Goal: Information Seeking & Learning: Learn about a topic

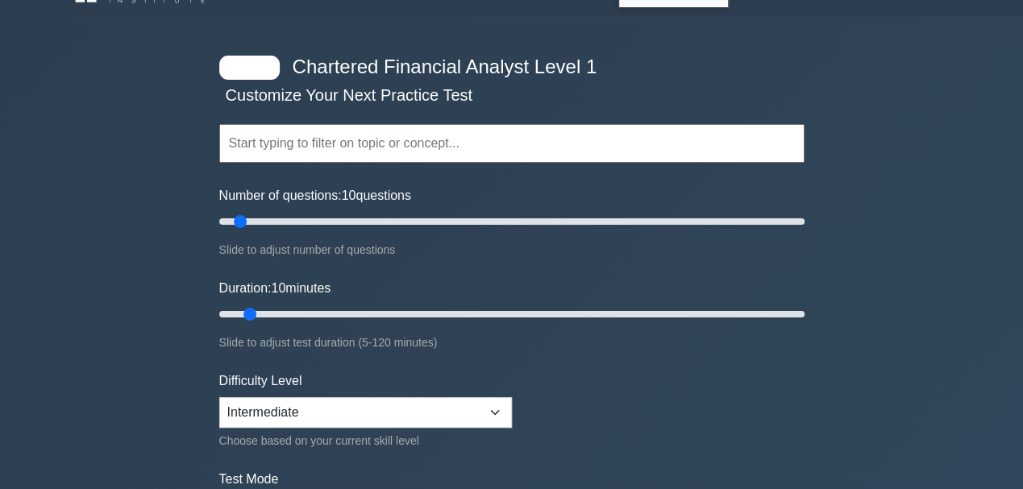
scroll to position [53, 0]
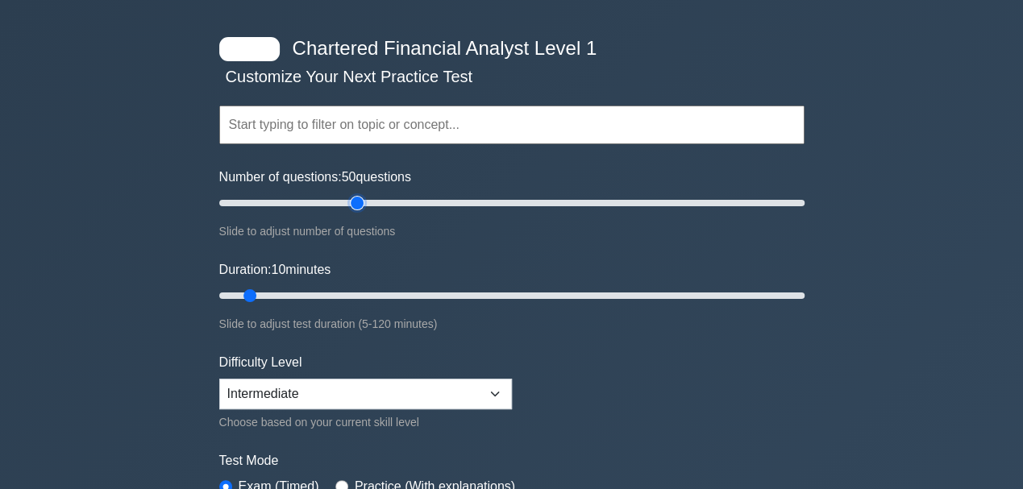
drag, startPoint x: 244, startPoint y: 198, endPoint x: 360, endPoint y: 242, distance: 123.3
type input "50"
click at [360, 213] on input "Number of questions: 50 questions" at bounding box center [511, 203] width 585 height 19
click at [417, 119] on input "text" at bounding box center [511, 125] width 585 height 39
click at [243, 47] on div at bounding box center [249, 49] width 60 height 24
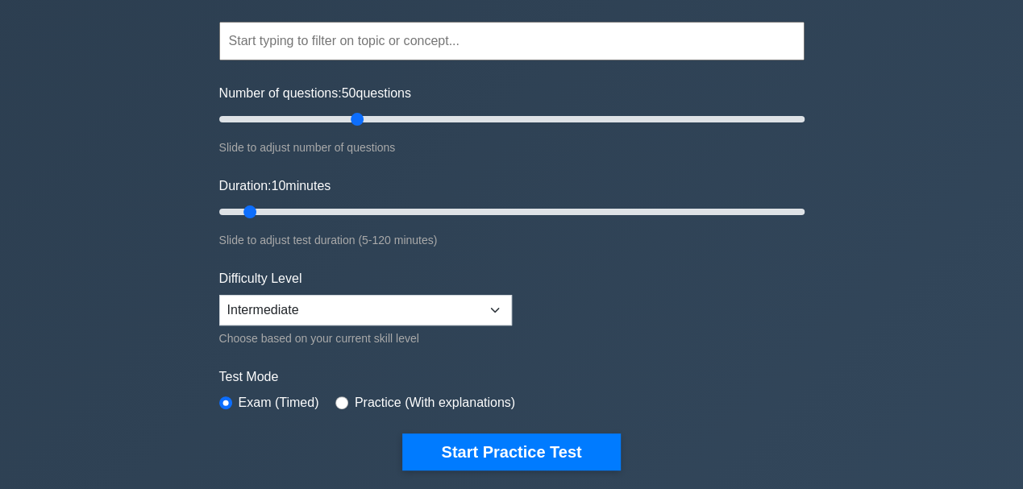
scroll to position [161, 0]
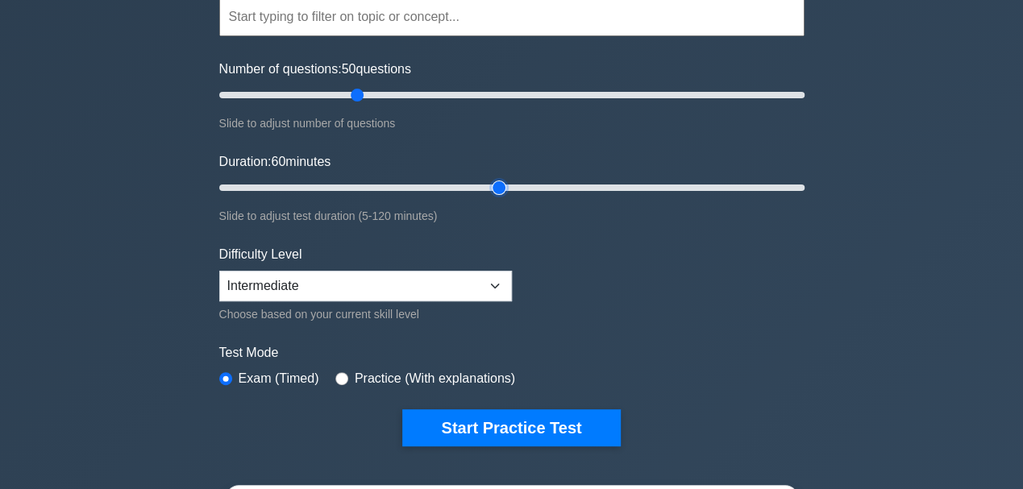
drag, startPoint x: 243, startPoint y: 185, endPoint x: 505, endPoint y: 196, distance: 262.3
type input "60"
click at [506, 196] on input "Duration: 60 minutes" at bounding box center [511, 187] width 585 height 19
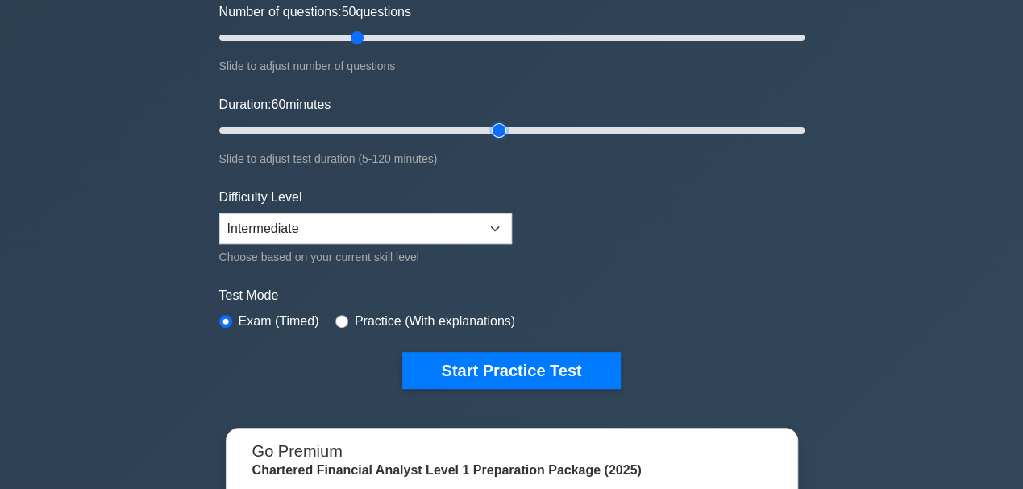
scroll to position [269, 0]
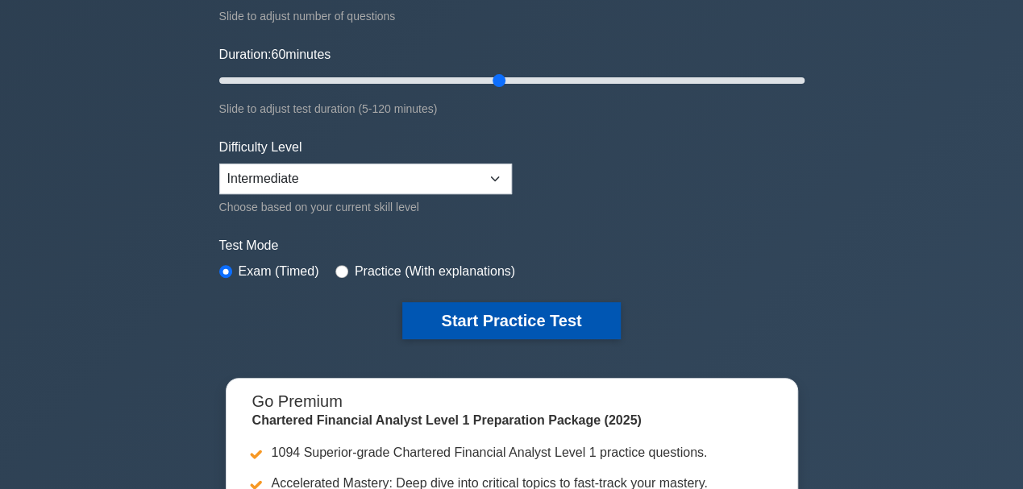
click at [548, 321] on button "Start Practice Test" at bounding box center [511, 320] width 218 height 37
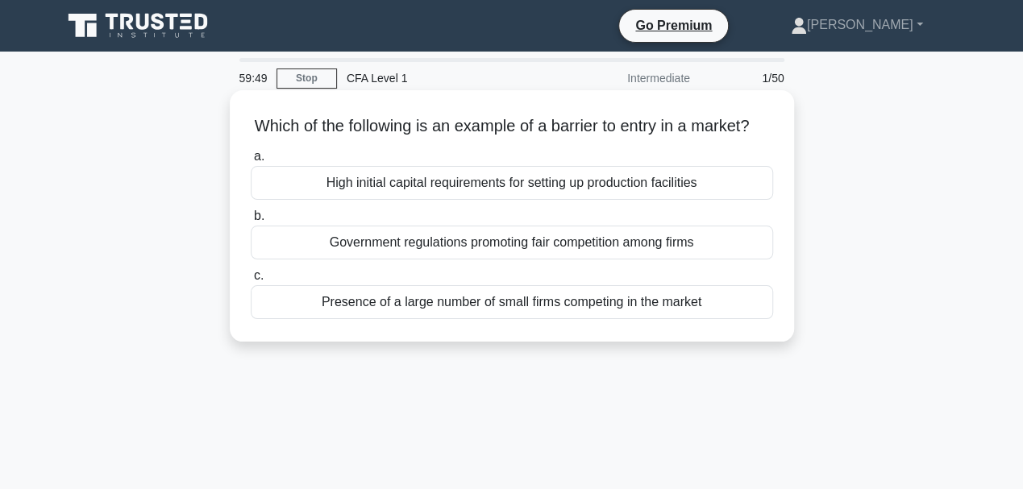
click at [522, 200] on div "High initial capital requirements for setting up production facilities" at bounding box center [512, 183] width 523 height 34
click at [251, 162] on input "a. High initial capital requirements for setting up production facilities" at bounding box center [251, 157] width 0 height 10
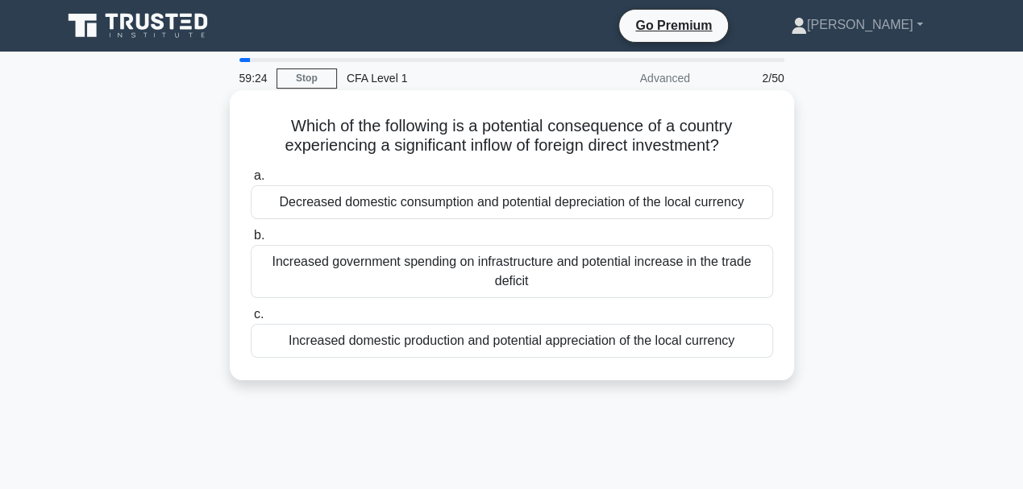
click at [605, 341] on div "Increased domestic production and potential appreciation of the local currency" at bounding box center [512, 341] width 523 height 34
click at [251, 320] on input "c. Increased domestic production and potential appreciation of the local curren…" at bounding box center [251, 315] width 0 height 10
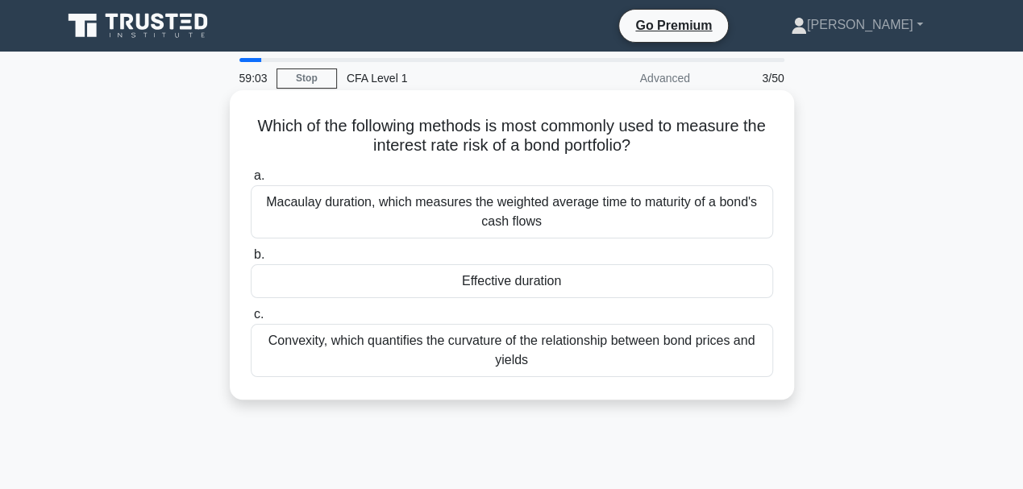
click at [531, 223] on div "Macaulay duration, which measures the weighted average time to maturity of a bo…" at bounding box center [512, 211] width 523 height 53
click at [251, 181] on input "a. Macaulay duration, which measures the weighted average time to maturity of a…" at bounding box center [251, 176] width 0 height 10
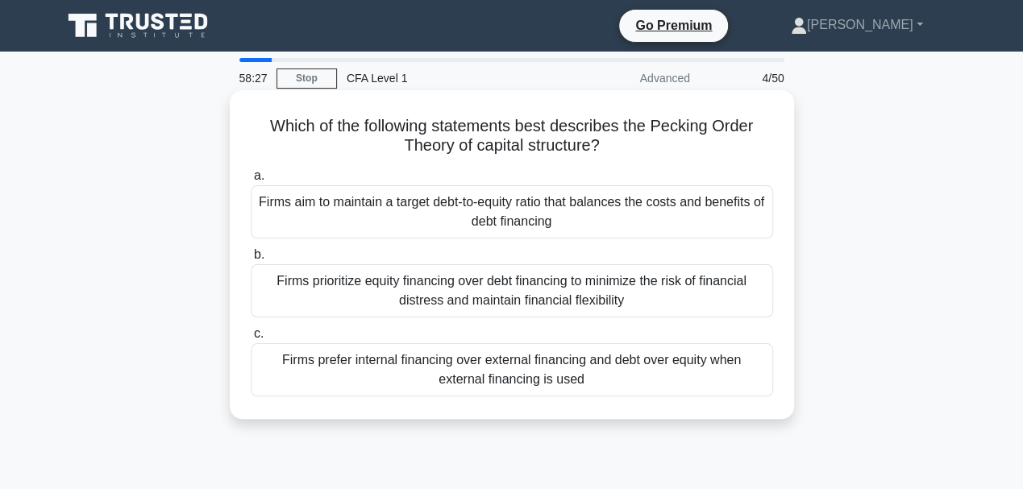
click at [548, 219] on div "Firms aim to maintain a target debt-to-equity ratio that balances the costs and…" at bounding box center [512, 211] width 523 height 53
click at [251, 181] on input "a. Firms aim to maintain a target debt-to-equity ratio that balances the costs …" at bounding box center [251, 176] width 0 height 10
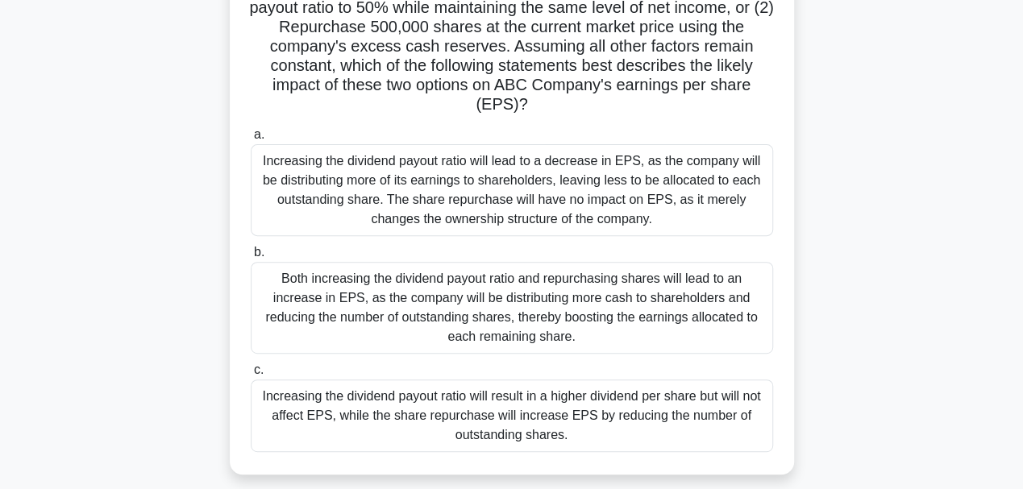
scroll to position [215, 0]
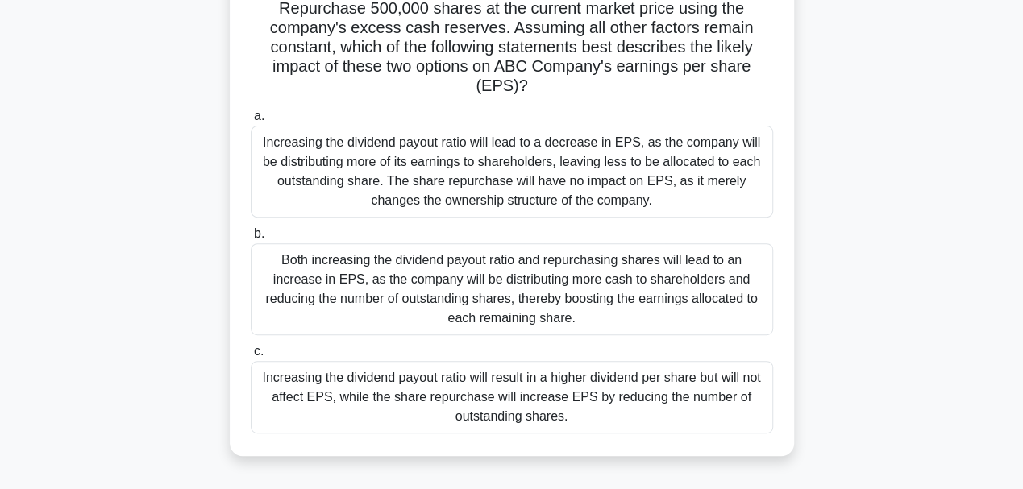
click at [539, 397] on div "Increasing the dividend payout ratio will result in a higher dividend per share…" at bounding box center [512, 397] width 523 height 73
click at [251, 357] on input "c. Increasing the dividend payout ratio will result in a higher dividend per sh…" at bounding box center [251, 352] width 0 height 10
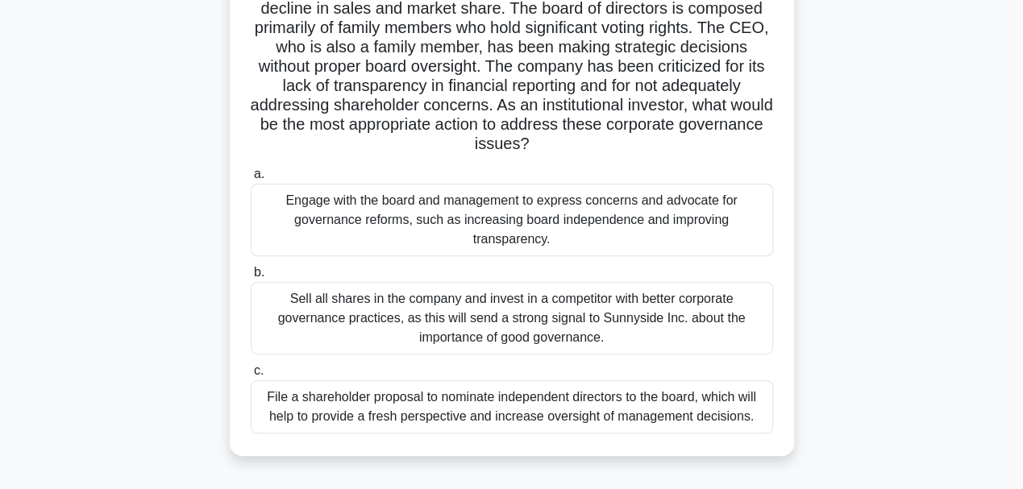
scroll to position [161, 0]
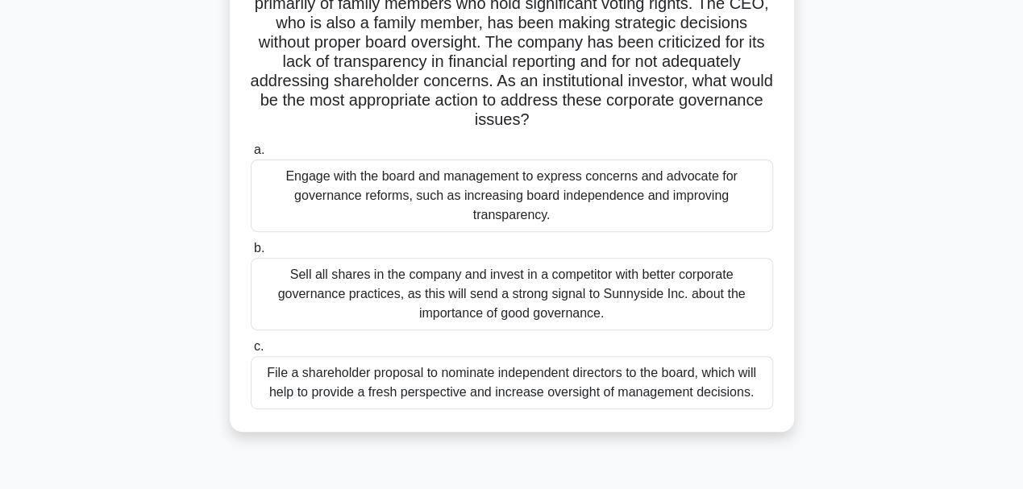
click at [519, 195] on div "Engage with the board and management to express concerns and advocate for gover…" at bounding box center [512, 196] width 523 height 73
click at [251, 156] on input "a. Engage with the board and management to express concerns and advocate for go…" at bounding box center [251, 150] width 0 height 10
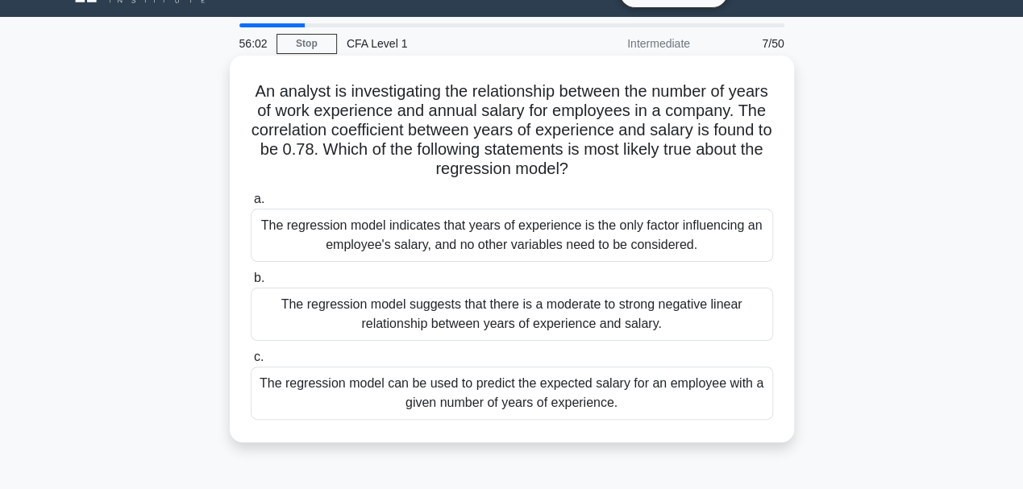
scroll to position [53, 0]
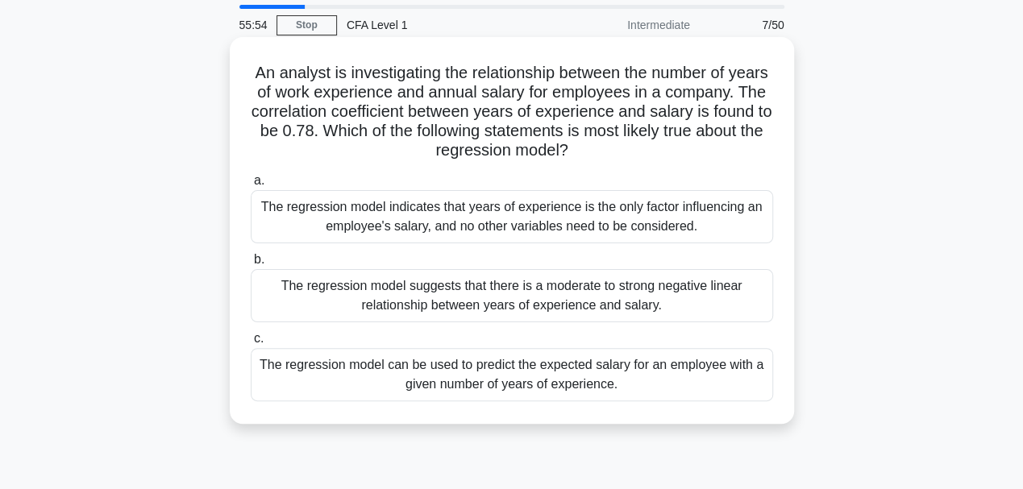
click at [578, 377] on div "The regression model can be used to predict the expected salary for an employee…" at bounding box center [512, 374] width 523 height 53
click at [251, 344] on input "c. The regression model can be used to predict the expected salary for an emplo…" at bounding box center [251, 339] width 0 height 10
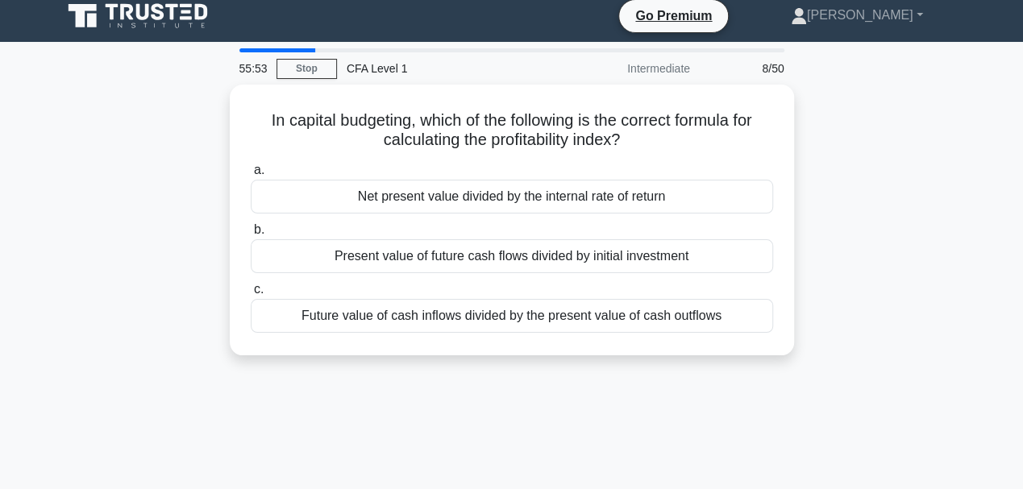
scroll to position [0, 0]
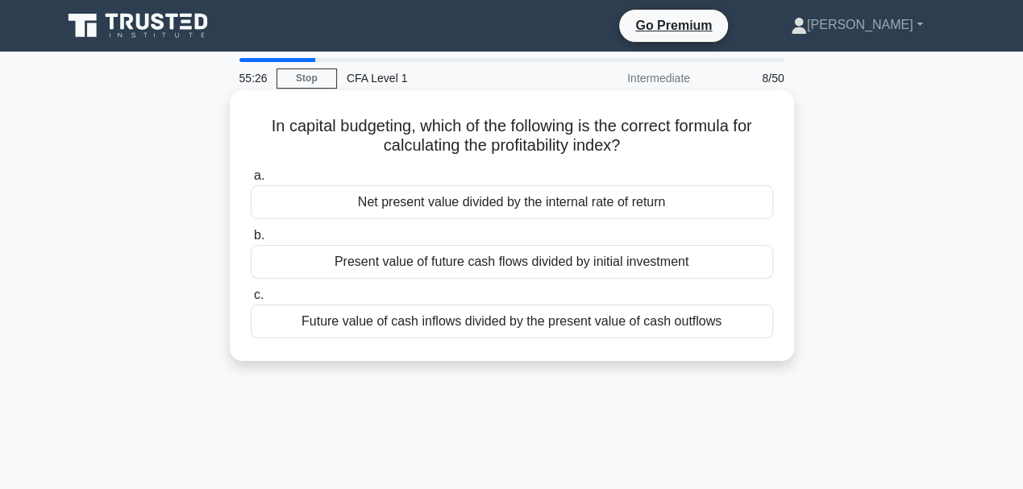
click at [553, 268] on div "Present value of future cash flows divided by initial investment" at bounding box center [512, 262] width 523 height 34
click at [251, 241] on input "b. Present value of future cash flows divided by initial investment" at bounding box center [251, 236] width 0 height 10
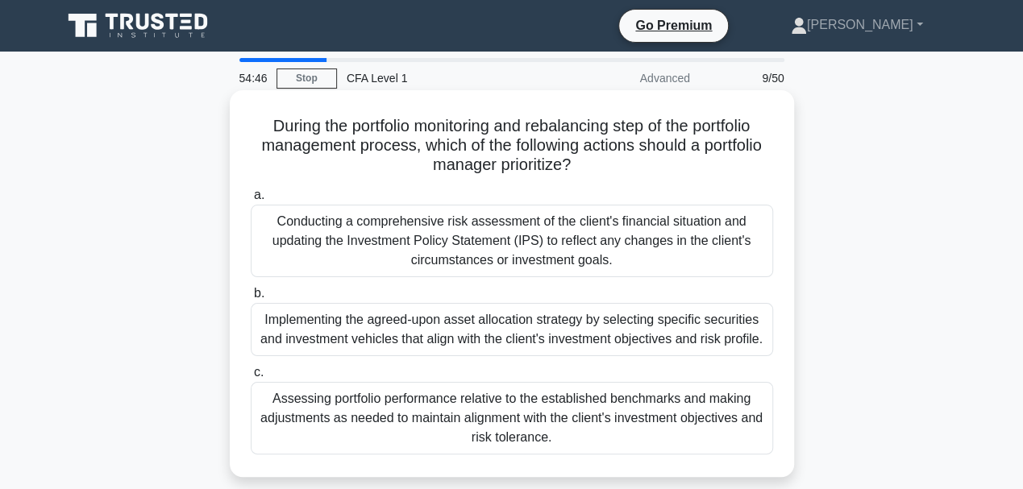
click at [506, 231] on div "Conducting a comprehensive risk assessment of the client's financial situation …" at bounding box center [512, 241] width 523 height 73
click at [251, 201] on input "a. Conducting a comprehensive risk assessment of the client's financial situati…" at bounding box center [251, 195] width 0 height 10
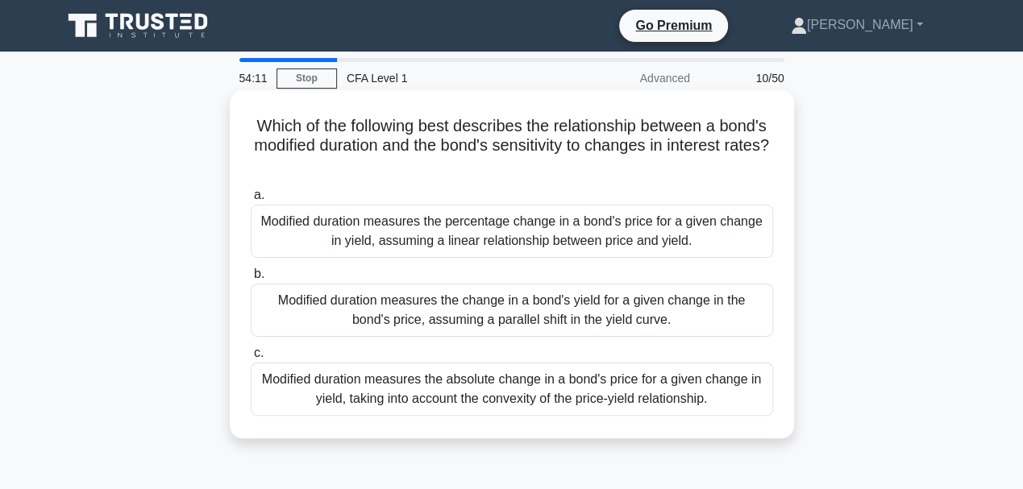
click at [531, 395] on div "Modified duration measures the absolute change in a bond's price for a given ch…" at bounding box center [512, 389] width 523 height 53
click at [251, 359] on input "c. Modified duration measures the absolute change in a bond's price for a given…" at bounding box center [251, 353] width 0 height 10
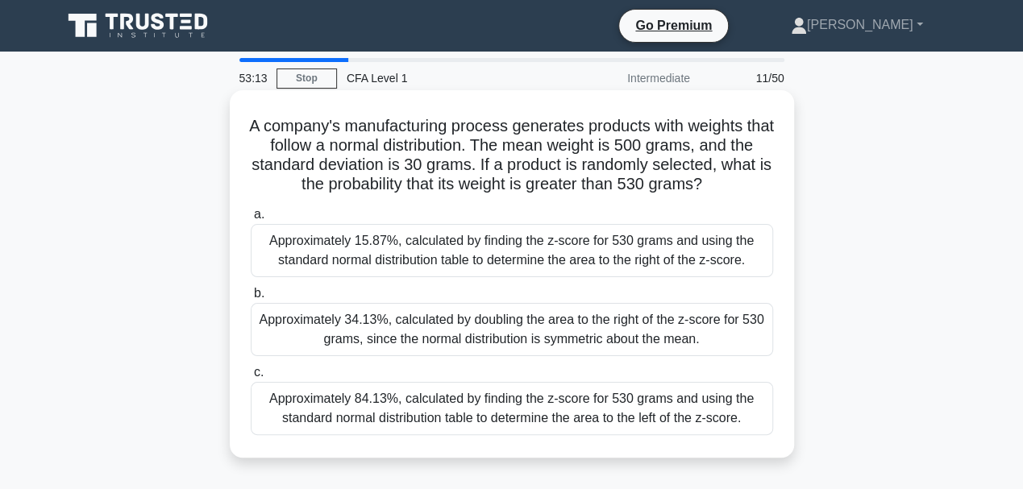
click at [548, 408] on div "Approximately 84.13%, calculated by finding the z-score for 530 grams and using…" at bounding box center [512, 408] width 523 height 53
click at [251, 378] on input "c. Approximately 84.13%, calculated by finding the z-score for 530 grams and us…" at bounding box center [251, 373] width 0 height 10
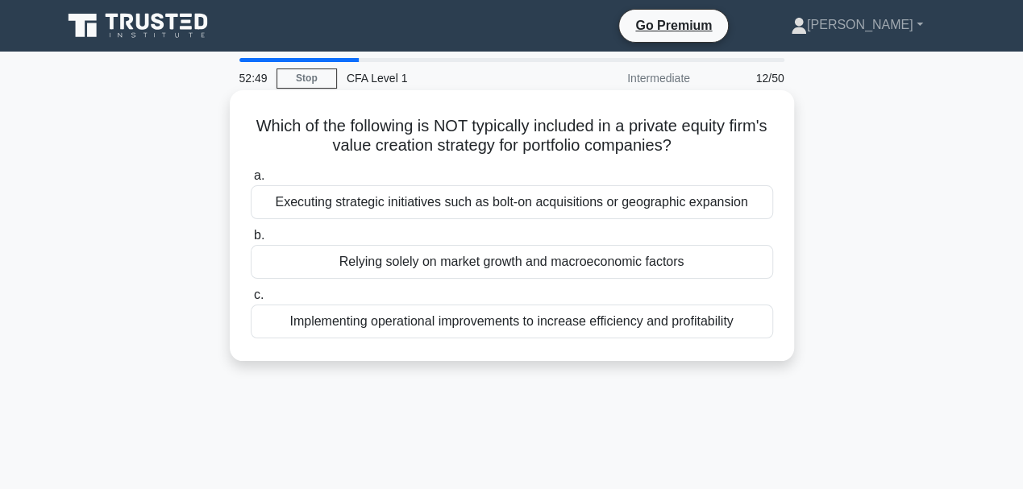
click at [561, 261] on div "Relying solely on market growth and macroeconomic factors" at bounding box center [512, 262] width 523 height 34
click at [251, 241] on input "b. Relying solely on market growth and macroeconomic factors" at bounding box center [251, 236] width 0 height 10
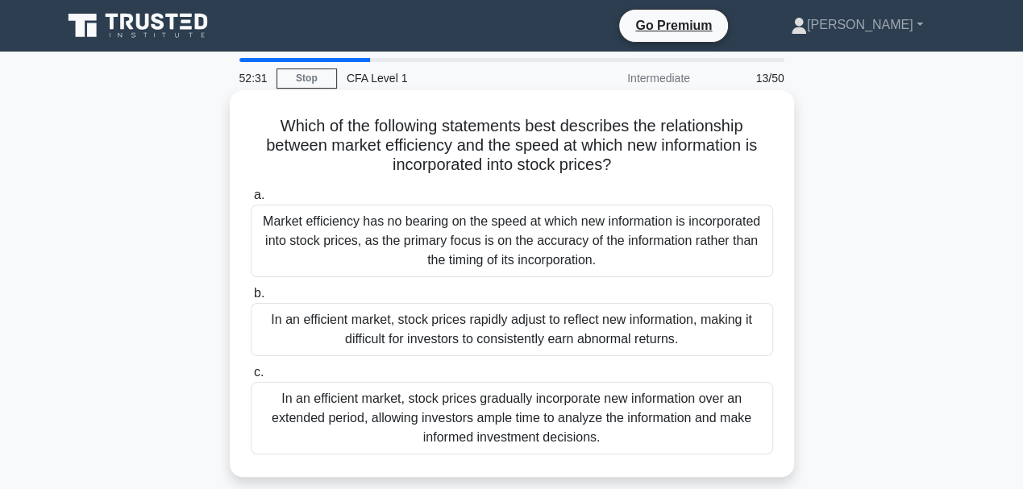
click at [548, 341] on div "In an efficient market, stock prices rapidly adjust to reflect new information,…" at bounding box center [512, 329] width 523 height 53
click at [251, 299] on input "b. In an efficient market, stock prices rapidly adjust to reflect new informati…" at bounding box center [251, 294] width 0 height 10
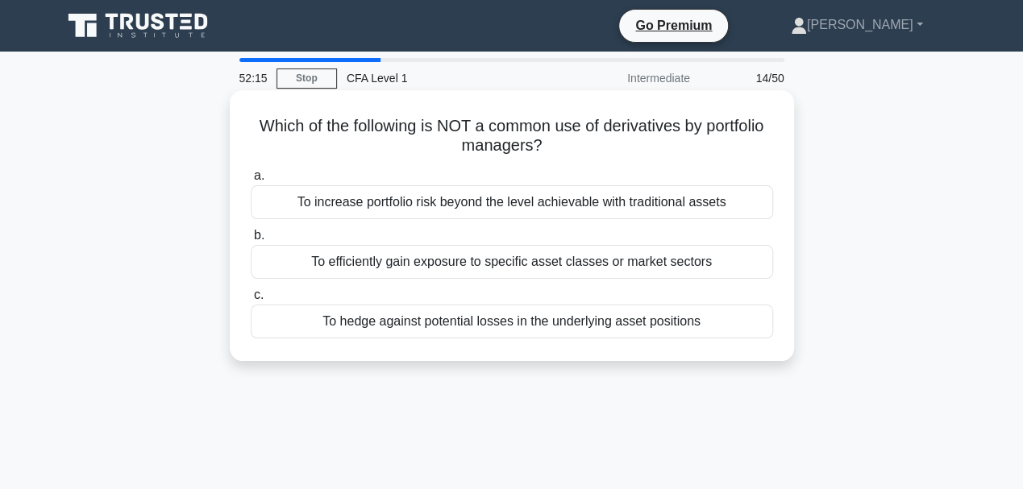
click at [546, 205] on div "To increase portfolio risk beyond the level achievable with traditional assets" at bounding box center [512, 202] width 523 height 34
click at [251, 181] on input "a. To increase portfolio risk beyond the level achievable with traditional asse…" at bounding box center [251, 176] width 0 height 10
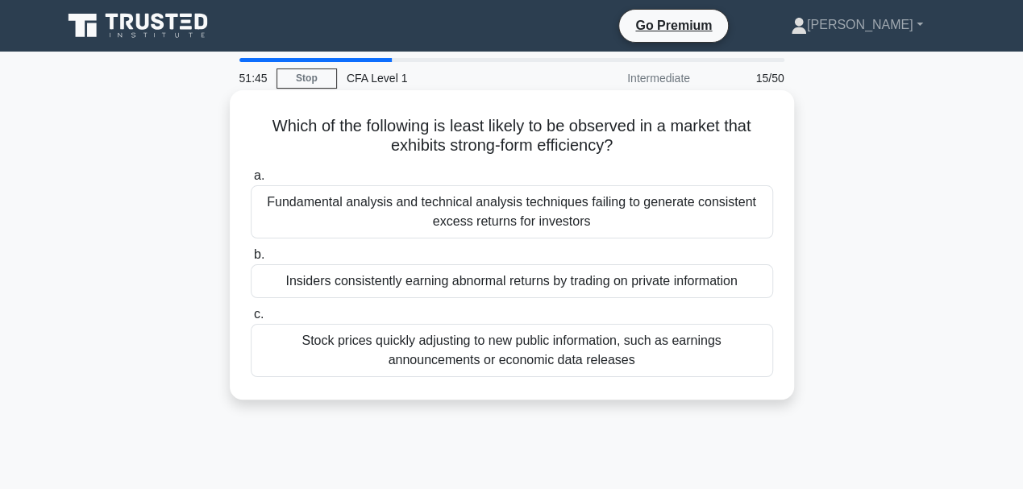
click at [503, 285] on div "Insiders consistently earning abnormal returns by trading on private information" at bounding box center [512, 281] width 523 height 34
click at [251, 260] on input "b. Insiders consistently earning abnormal returns by trading on private informa…" at bounding box center [251, 255] width 0 height 10
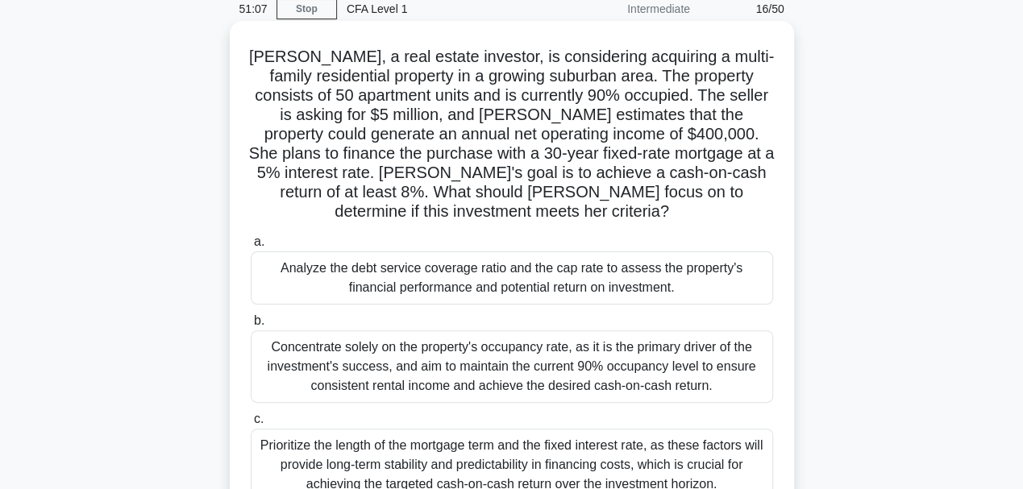
scroll to position [107, 0]
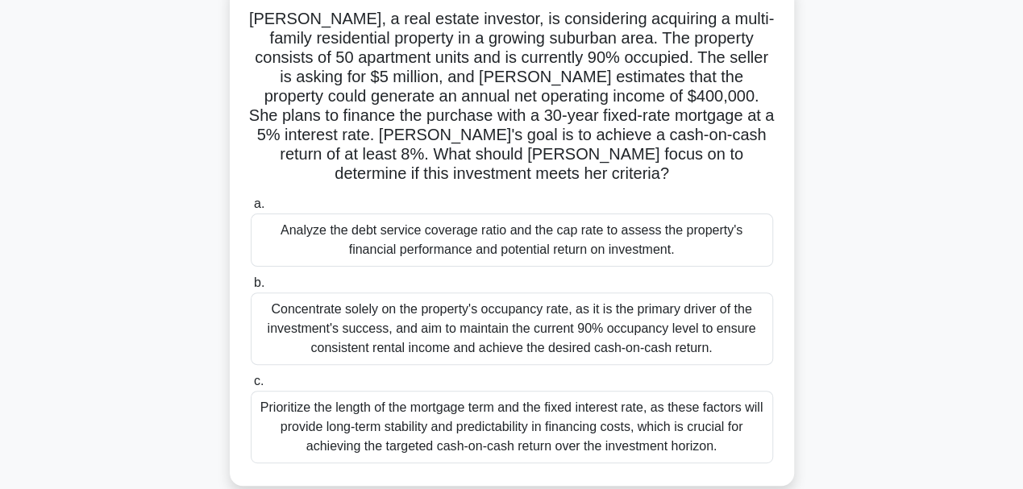
click at [498, 331] on div "Concentrate solely on the property's occupancy rate, as it is the primary drive…" at bounding box center [512, 329] width 523 height 73
click at [251, 289] on input "b. Concentrate solely on the property's occupancy rate, as it is the primary dr…" at bounding box center [251, 283] width 0 height 10
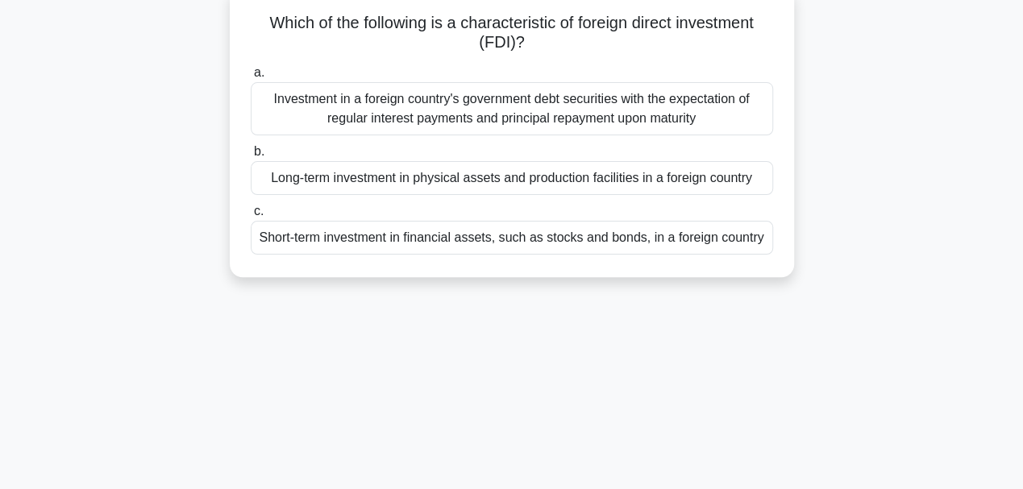
scroll to position [0, 0]
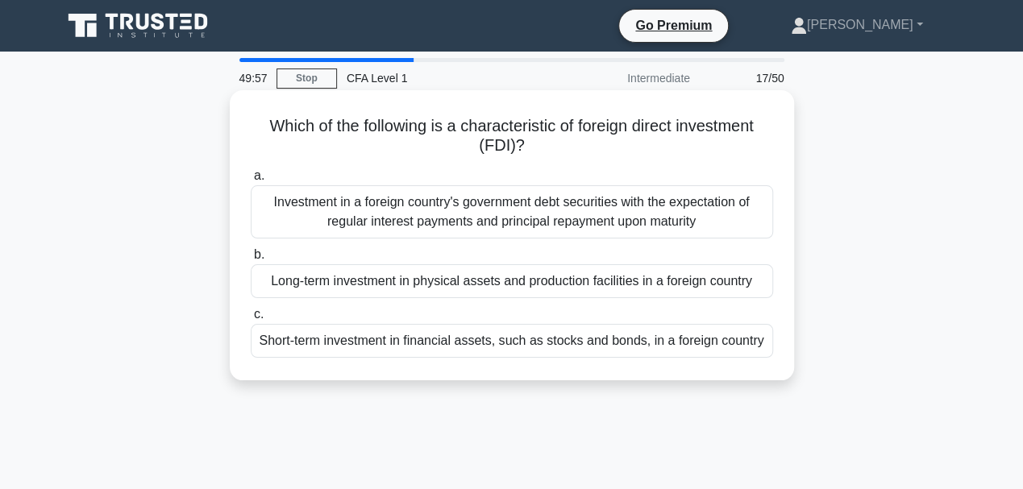
click at [503, 281] on div "Long-term investment in physical assets and production facilities in a foreign …" at bounding box center [512, 281] width 523 height 34
click at [251, 260] on input "b. Long-term investment in physical assets and production facilities in a forei…" at bounding box center [251, 255] width 0 height 10
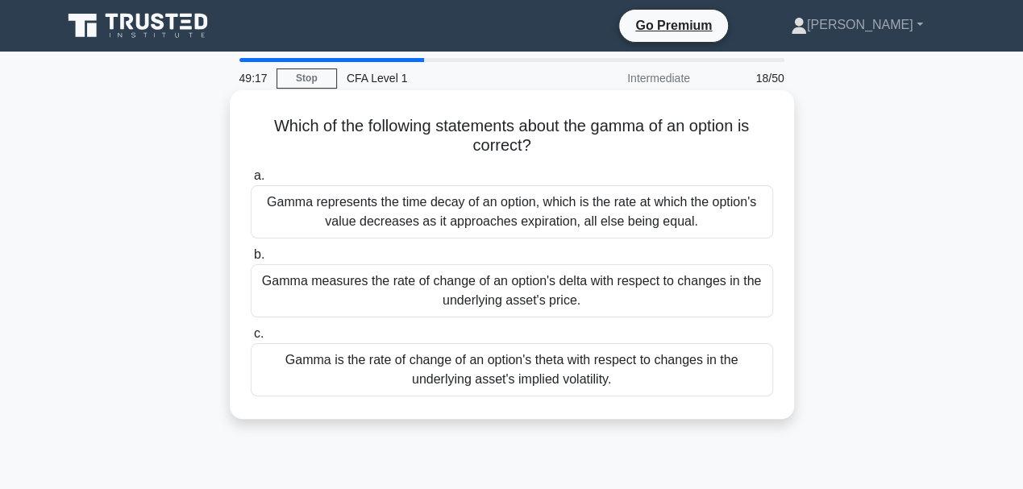
click at [624, 286] on div "Gamma measures the rate of change of an option's delta with respect to changes …" at bounding box center [512, 290] width 523 height 53
click at [251, 260] on input "b. Gamma measures the rate of change of an option's delta with respect to chang…" at bounding box center [251, 255] width 0 height 10
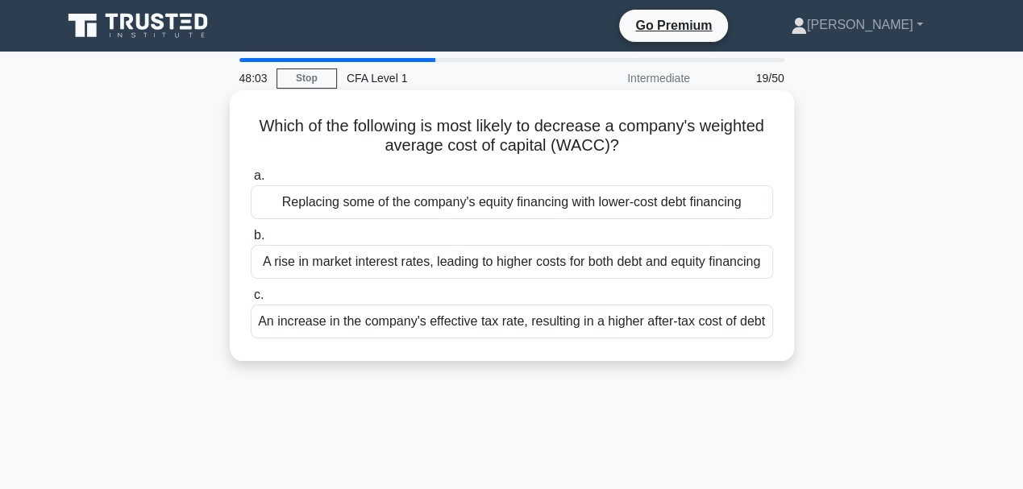
click at [515, 206] on div "Replacing some of the company's equity financing with lower-cost debt financing" at bounding box center [512, 202] width 523 height 34
click at [251, 181] on input "a. Replacing some of the company's equity financing with lower-cost debt financ…" at bounding box center [251, 176] width 0 height 10
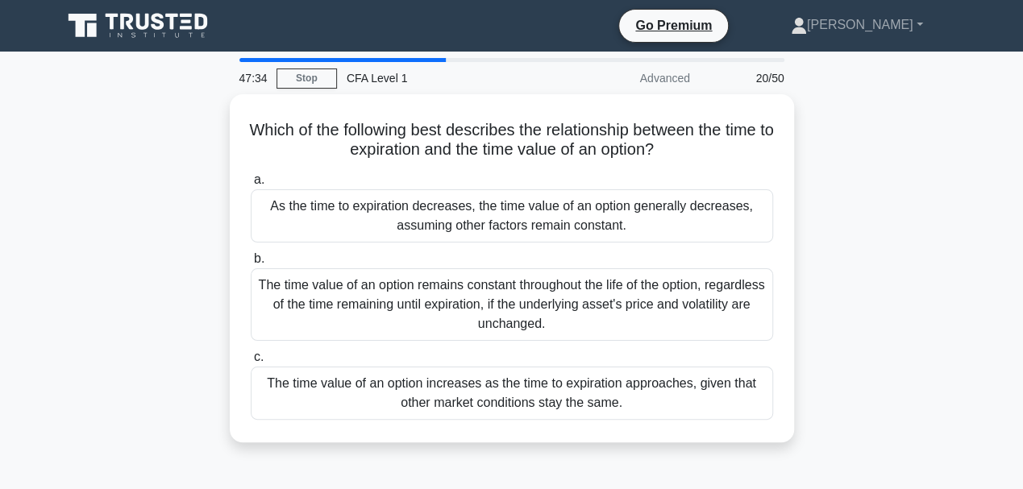
drag, startPoint x: 650, startPoint y: 271, endPoint x: 947, endPoint y: 253, distance: 297.3
click at [947, 253] on div "Which of the following best describes the relationship between the time to expi…" at bounding box center [511, 278] width 919 height 368
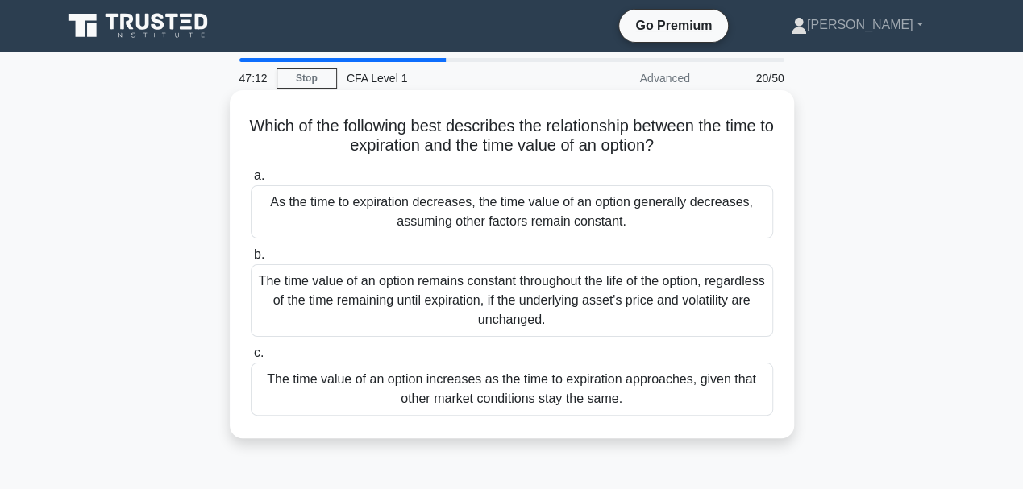
click at [600, 214] on div "As the time to expiration decreases, the time value of an option generally decr…" at bounding box center [512, 211] width 523 height 53
click at [251, 181] on input "a. As the time to expiration decreases, the time value of an option generally d…" at bounding box center [251, 176] width 0 height 10
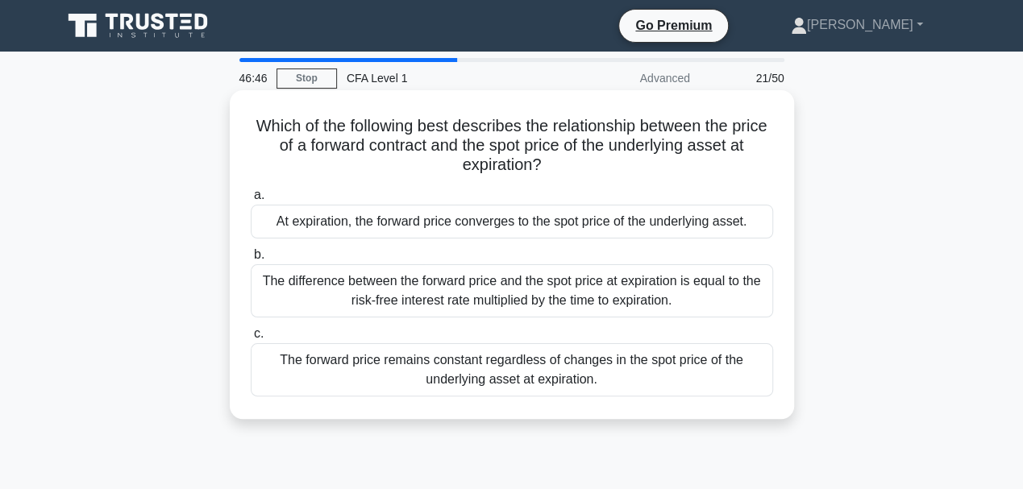
click at [528, 368] on div "The forward price remains constant regardless of changes in the spot price of t…" at bounding box center [512, 370] width 523 height 53
click at [251, 339] on input "c. The forward price remains constant regardless of changes in the spot price o…" at bounding box center [251, 334] width 0 height 10
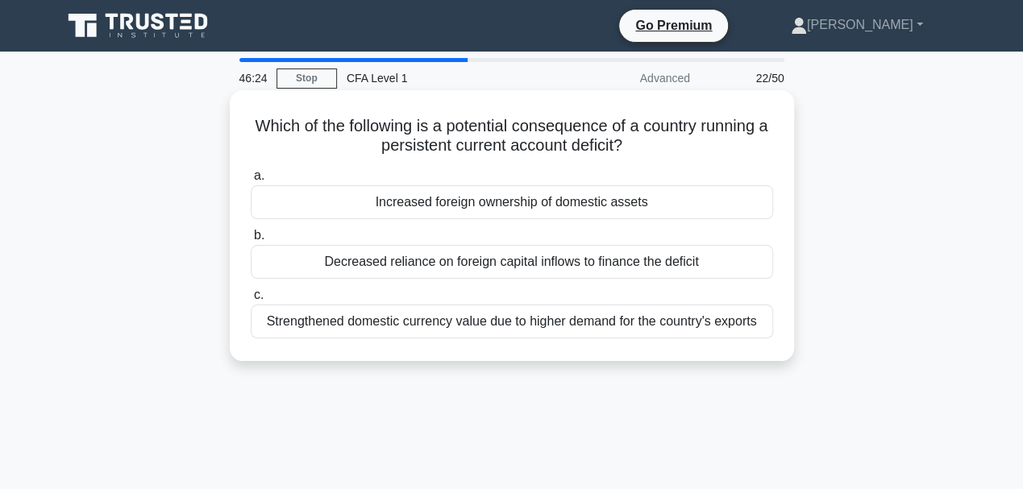
click at [485, 207] on div "Increased foreign ownership of domestic assets" at bounding box center [512, 202] width 523 height 34
click at [251, 181] on input "a. Increased foreign ownership of domestic assets" at bounding box center [251, 176] width 0 height 10
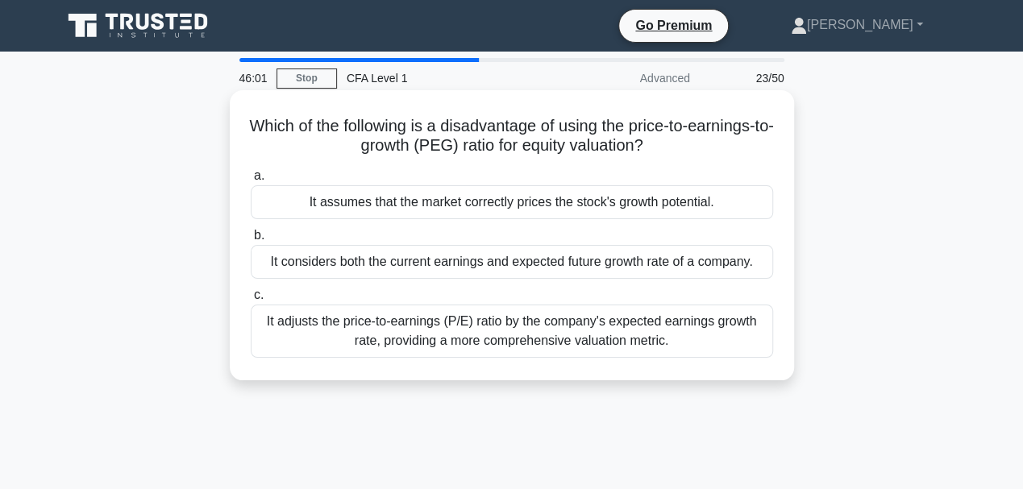
click at [512, 208] on div "It assumes that the market correctly prices the stock's growth potential." at bounding box center [512, 202] width 523 height 34
click at [251, 181] on input "a. It assumes that the market correctly prices the stock's growth potential." at bounding box center [251, 176] width 0 height 10
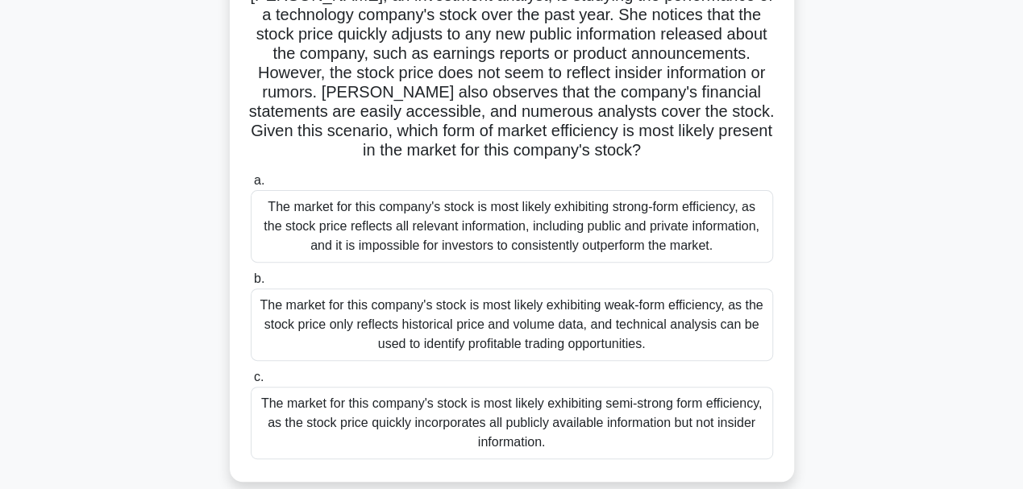
scroll to position [161, 0]
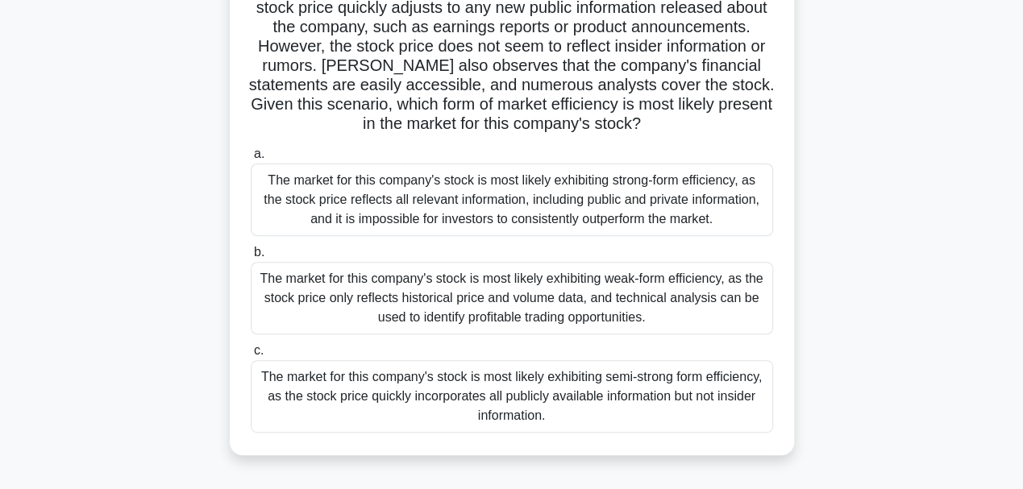
click at [439, 381] on div "The market for this company's stock is most likely exhibiting semi-strong form …" at bounding box center [512, 396] width 523 height 73
click at [251, 356] on input "c. The market for this company's stock is most likely exhibiting semi-strong fo…" at bounding box center [251, 351] width 0 height 10
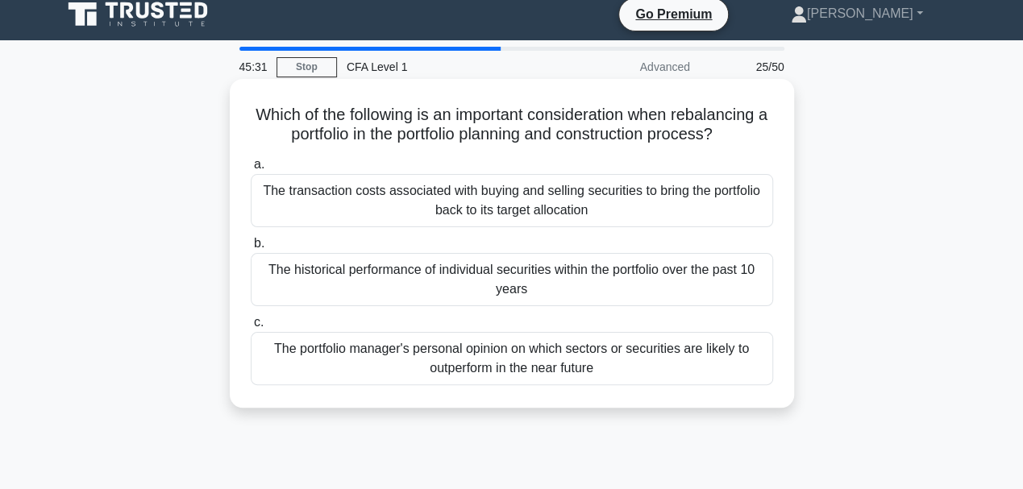
scroll to position [0, 0]
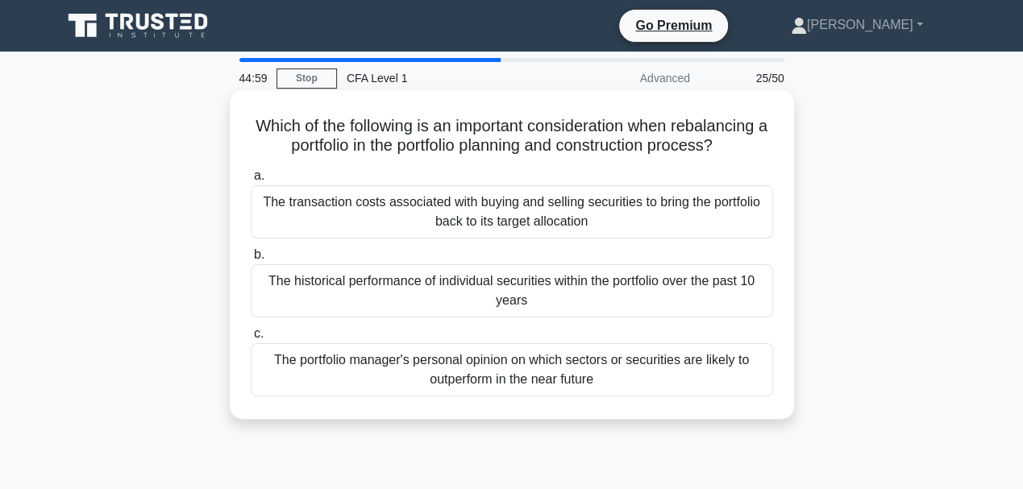
click at [473, 211] on div "The transaction costs associated with buying and selling securities to bring th…" at bounding box center [512, 211] width 523 height 53
click at [251, 181] on input "a. The transaction costs associated with buying and selling securities to bring…" at bounding box center [251, 176] width 0 height 10
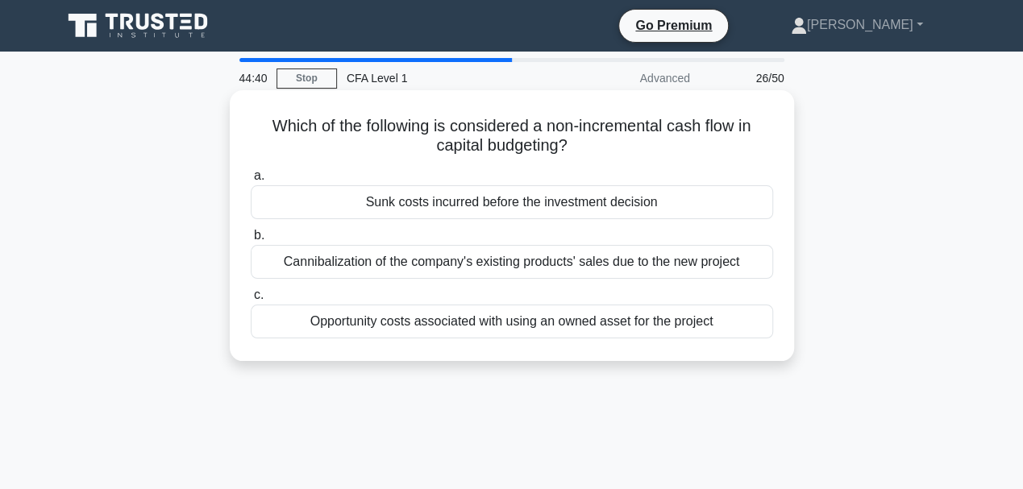
click at [472, 205] on div "Sunk costs incurred before the investment decision" at bounding box center [512, 202] width 523 height 34
click at [251, 181] on input "a. Sunk costs incurred before the investment decision" at bounding box center [251, 176] width 0 height 10
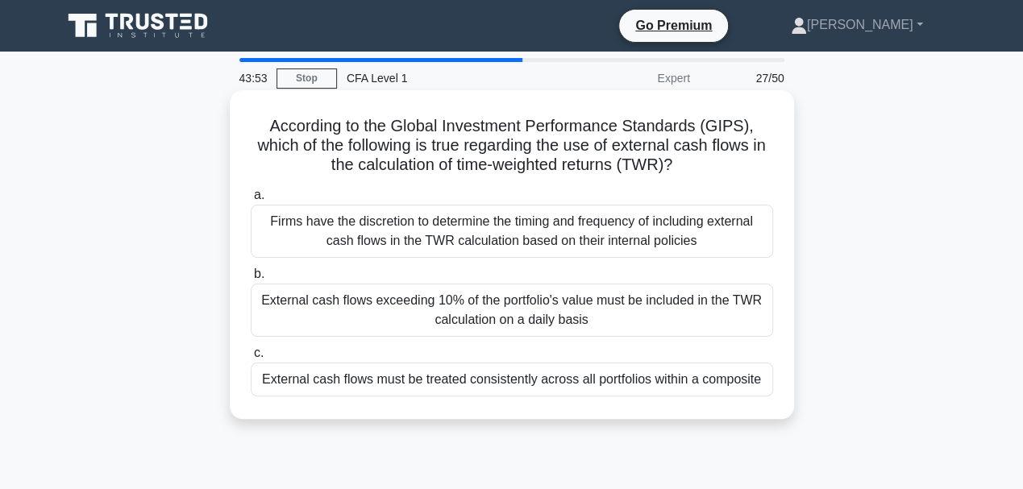
click at [532, 379] on div "External cash flows must be treated consistently across all portfolios within a…" at bounding box center [512, 380] width 523 height 34
click at [251, 359] on input "c. External cash flows must be treated consistently across all portfolios withi…" at bounding box center [251, 353] width 0 height 10
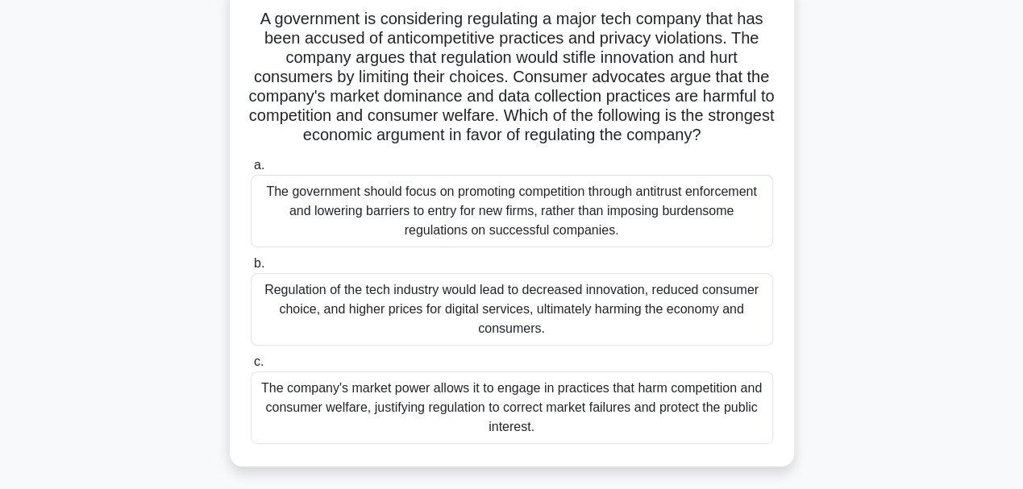
scroll to position [161, 0]
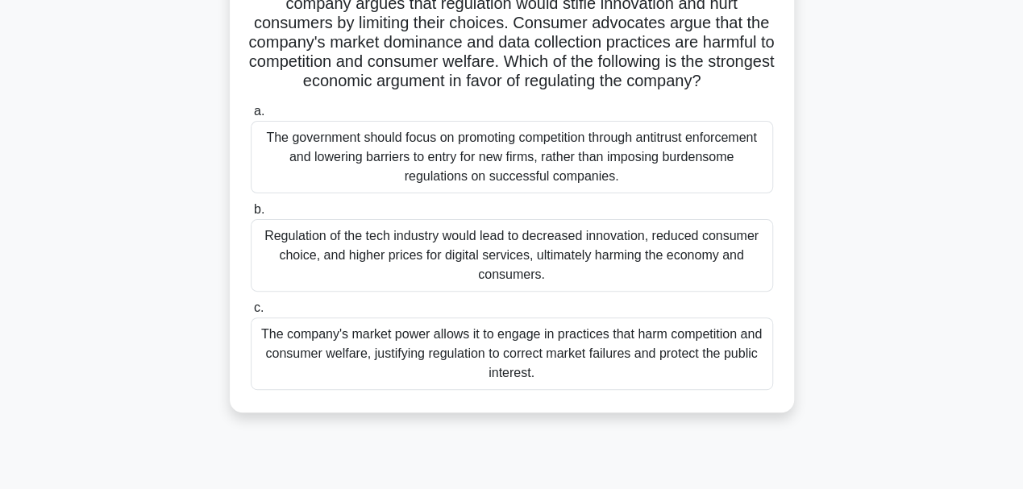
click at [552, 366] on div "The company's market power allows it to engage in practices that harm competiti…" at bounding box center [512, 354] width 523 height 73
click at [251, 314] on input "c. The company's market power allows it to engage in practices that harm compet…" at bounding box center [251, 308] width 0 height 10
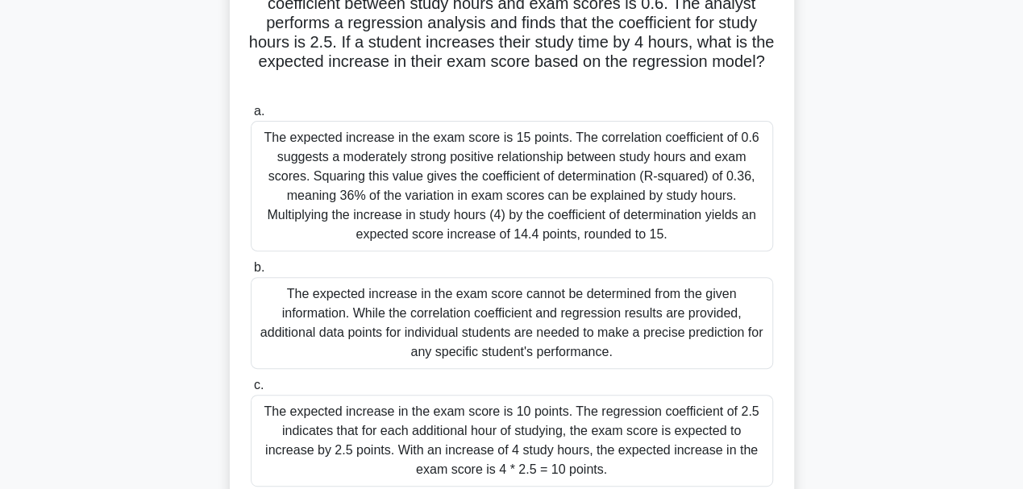
click at [552, 444] on div "The expected increase in the exam score is 10 points. The regression coefficien…" at bounding box center [512, 441] width 523 height 92
click at [251, 391] on input "c. The expected increase in the exam score is 10 points. The regression coeffic…" at bounding box center [251, 386] width 0 height 10
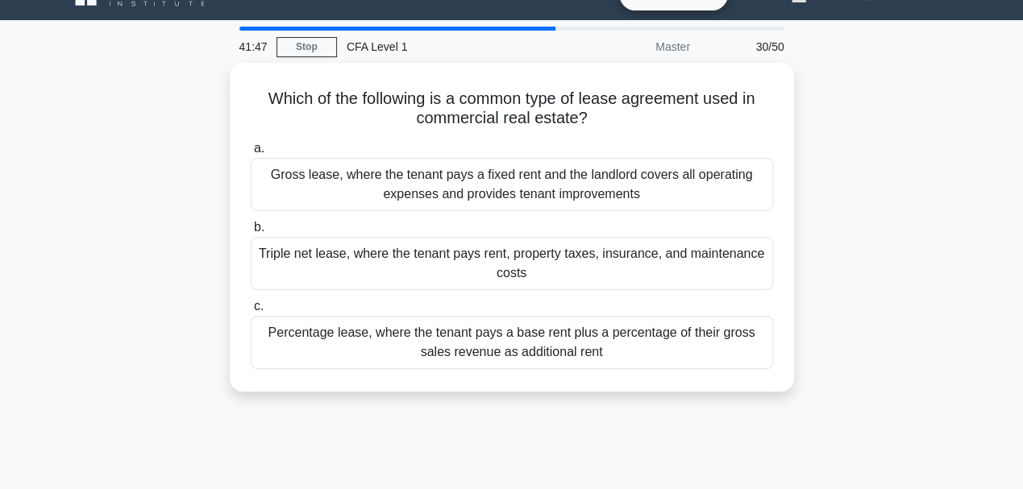
scroll to position [0, 0]
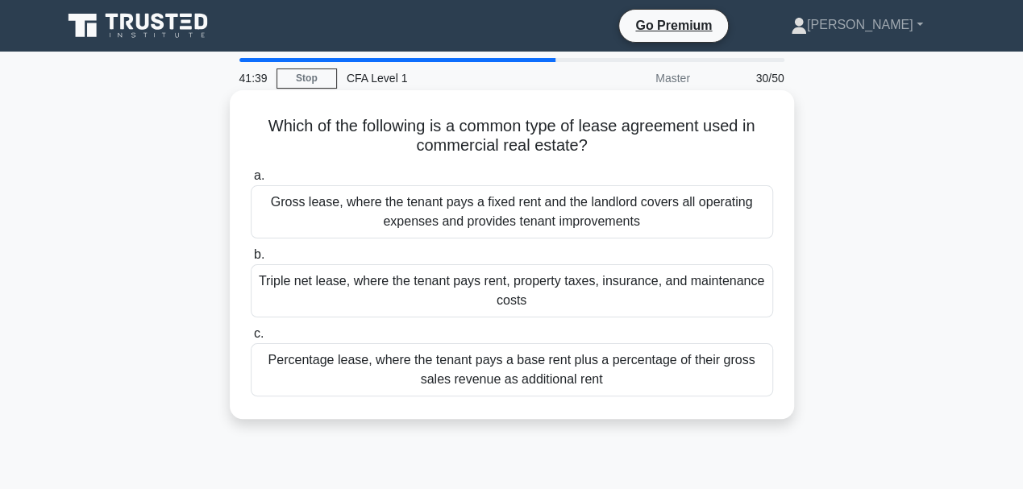
click at [551, 308] on div "Triple net lease, where the tenant pays rent, property taxes, insurance, and ma…" at bounding box center [512, 290] width 523 height 53
click at [251, 260] on input "b. Triple net lease, where the tenant pays rent, property taxes, insurance, and…" at bounding box center [251, 255] width 0 height 10
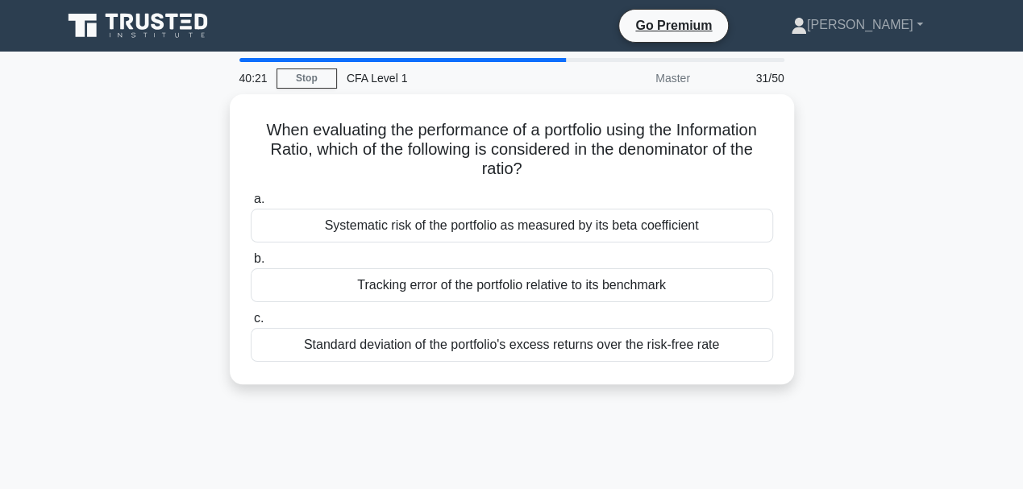
drag, startPoint x: 544, startPoint y: 314, endPoint x: 862, endPoint y: 357, distance: 321.4
click at [862, 357] on div "When evaluating the performance of a portfolio using the Information Ratio, whi…" at bounding box center [511, 249] width 919 height 310
drag, startPoint x: 862, startPoint y: 357, endPoint x: 855, endPoint y: 405, distance: 48.1
click at [911, 428] on div "40:12 Stop CFA Level 1 Master 31/50 When evaluating the performance of a portfo…" at bounding box center [511, 461] width 919 height 806
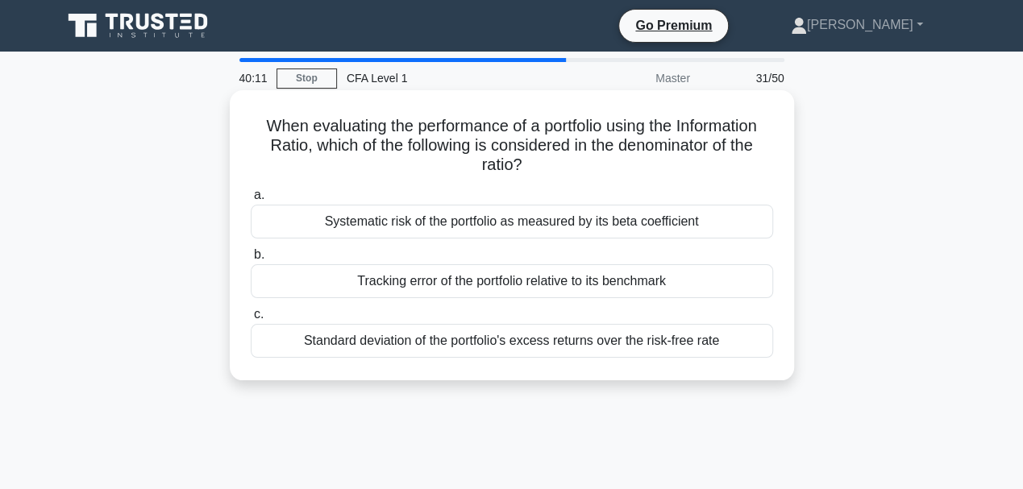
click at [542, 224] on div "Systematic risk of the portfolio as measured by its beta coefficient" at bounding box center [512, 222] width 523 height 34
click at [251, 201] on input "a. Systematic risk of the portfolio as measured by its beta coefficient" at bounding box center [251, 195] width 0 height 10
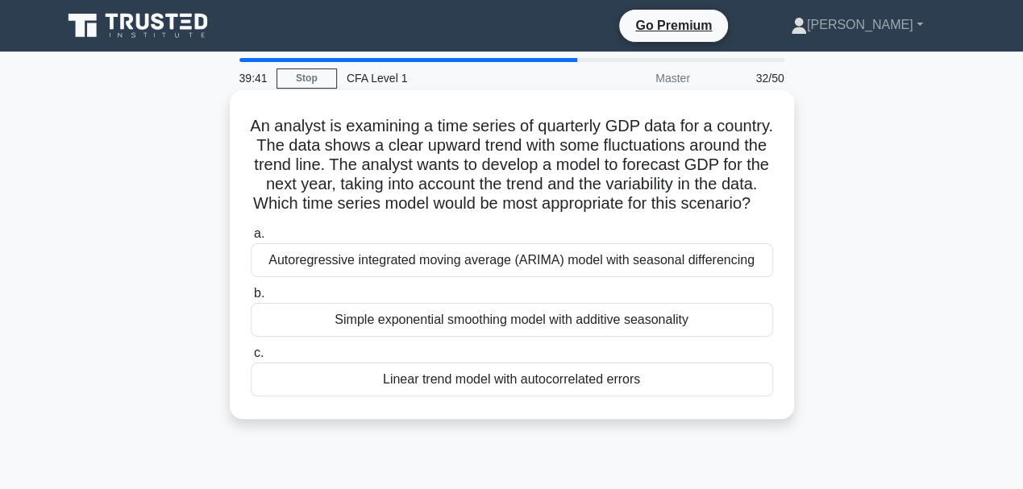
click at [617, 397] on div "Linear trend model with autocorrelated errors" at bounding box center [512, 380] width 523 height 34
click at [251, 359] on input "c. Linear trend model with autocorrelated errors" at bounding box center [251, 353] width 0 height 10
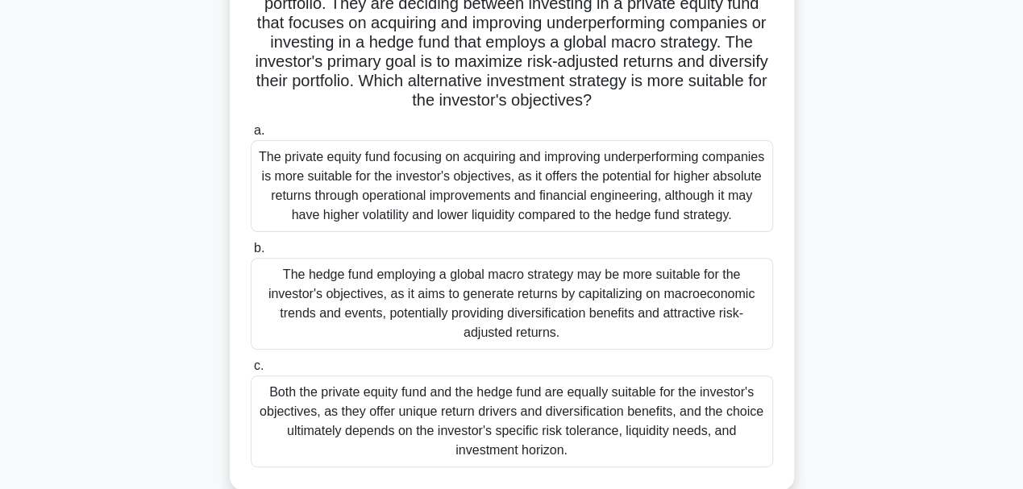
scroll to position [161, 0]
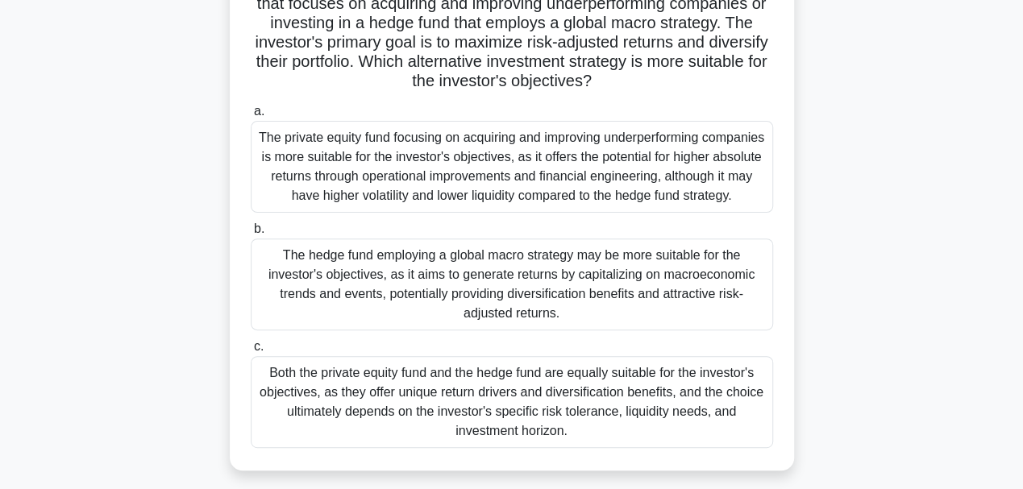
click at [701, 414] on div "Both the private equity fund and the hedge fund are equally suitable for the in…" at bounding box center [512, 402] width 523 height 92
click at [251, 352] on input "c. Both the private equity fund and the hedge fund are equally suitable for the…" at bounding box center [251, 347] width 0 height 10
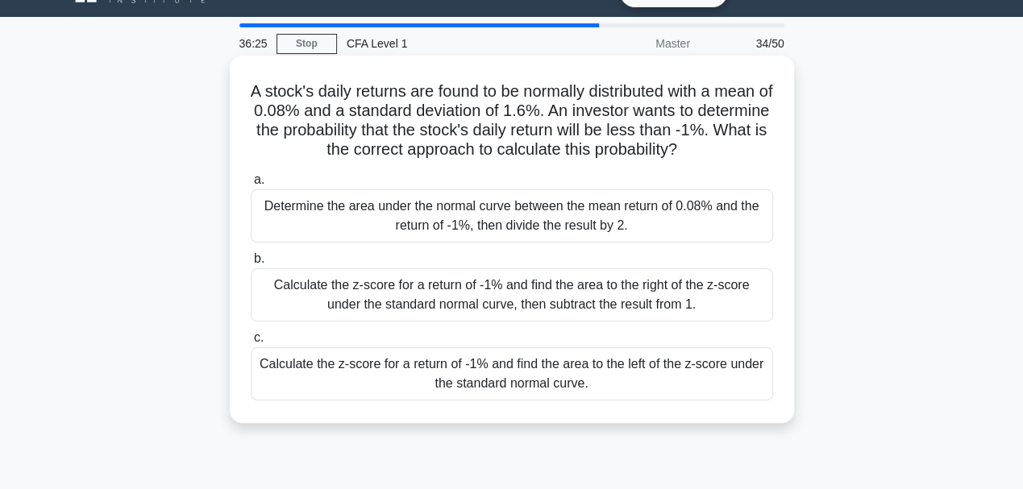
scroll to position [53, 0]
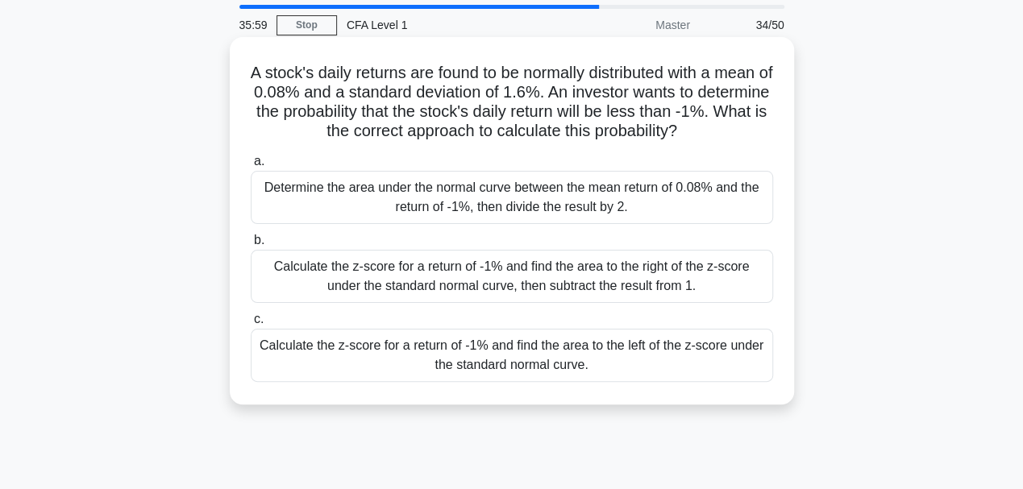
click at [650, 348] on div "Calculate the z-score for a return of -1% and find the area to the left of the …" at bounding box center [512, 355] width 523 height 53
click at [251, 325] on input "c. Calculate the z-score for a return of -1% and find the area to the left of t…" at bounding box center [251, 319] width 0 height 10
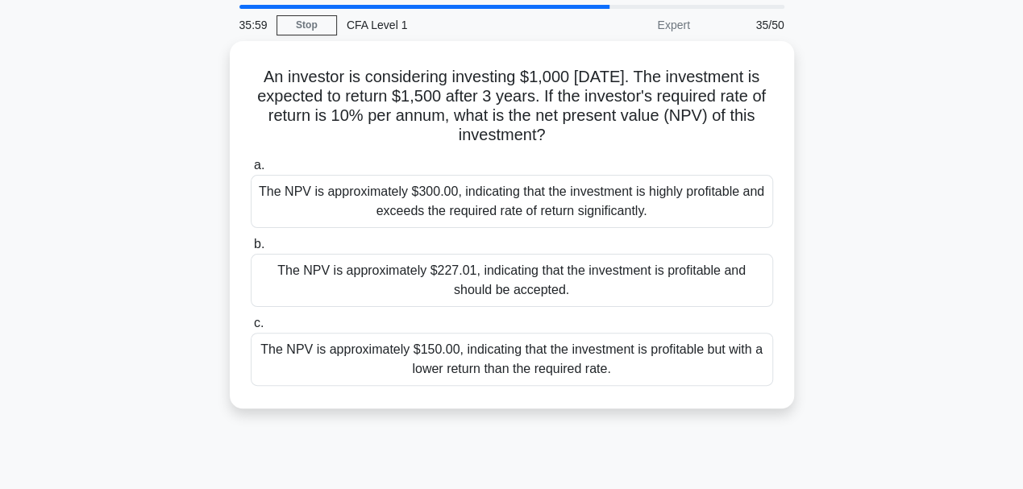
scroll to position [0, 0]
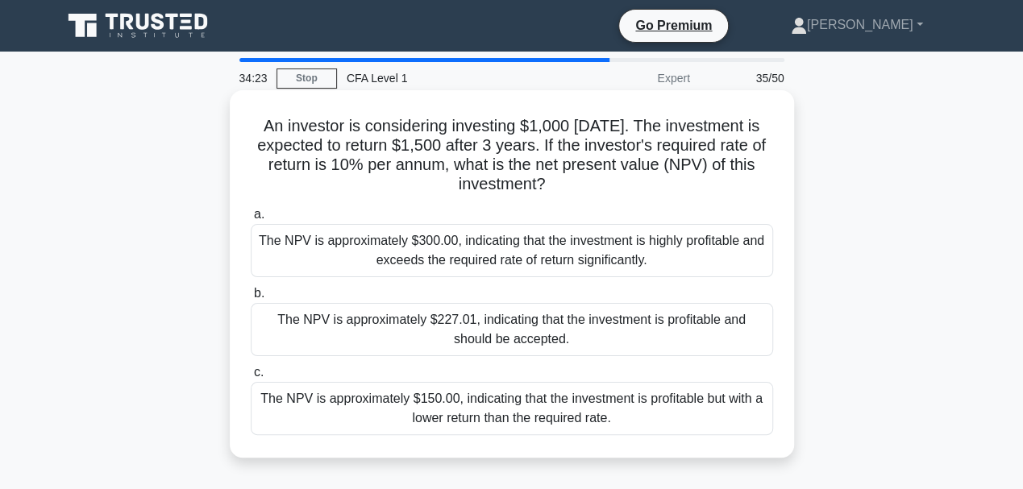
click at [514, 405] on div "The NPV is approximately $150.00, indicating that the investment is profitable …" at bounding box center [512, 408] width 523 height 53
click at [251, 378] on input "c. The NPV is approximately $150.00, indicating that the investment is profitab…" at bounding box center [251, 373] width 0 height 10
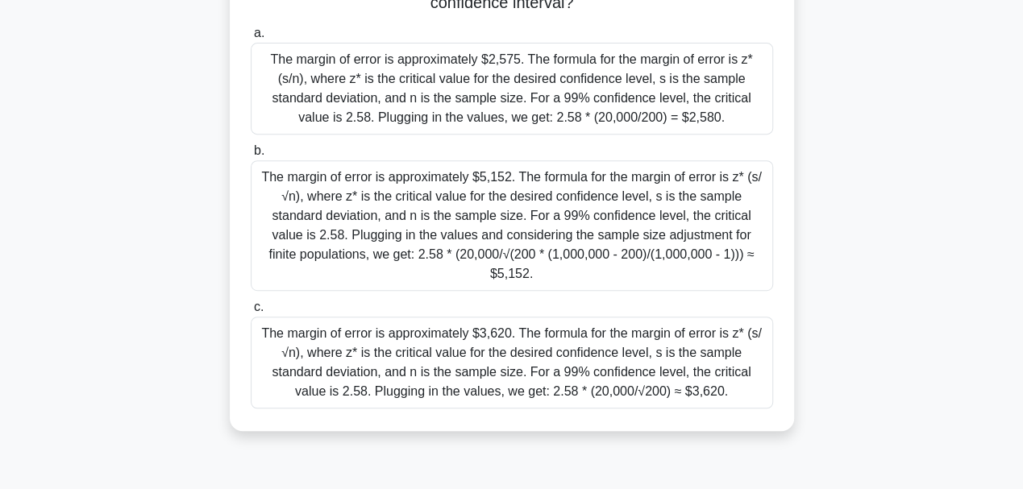
scroll to position [323, 0]
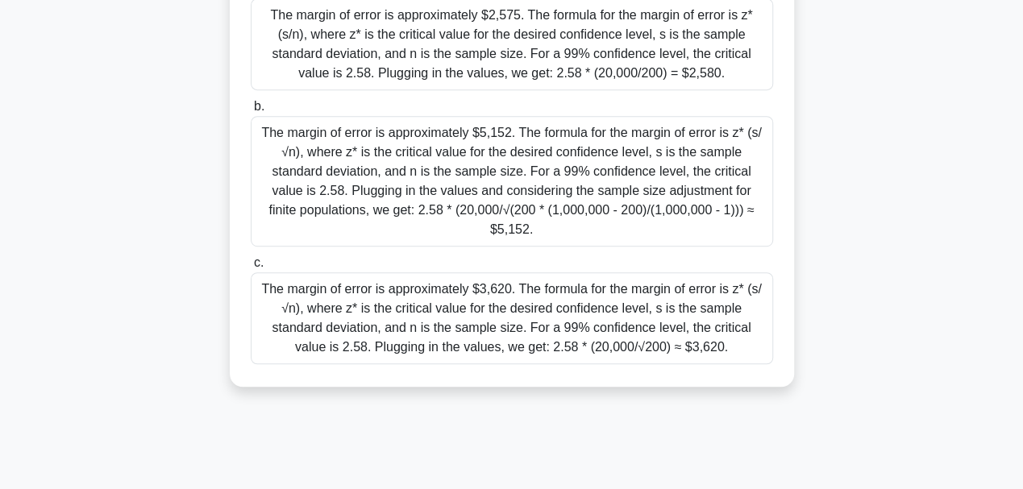
click at [670, 292] on div "The margin of error is approximately $3,620. The formula for the margin of erro…" at bounding box center [512, 319] width 523 height 92
click at [251, 269] on input "c. The margin of error is approximately $3,620. The formula for the margin of e…" at bounding box center [251, 263] width 0 height 10
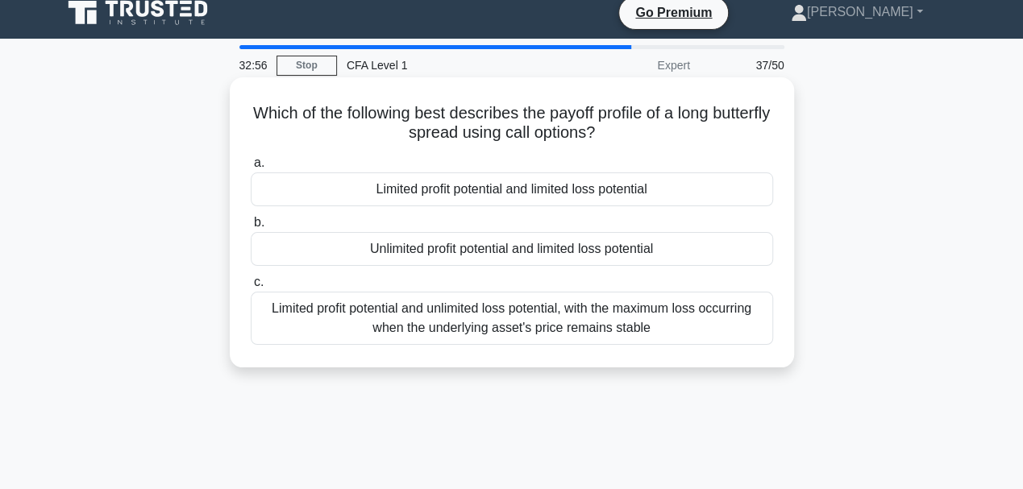
scroll to position [0, 0]
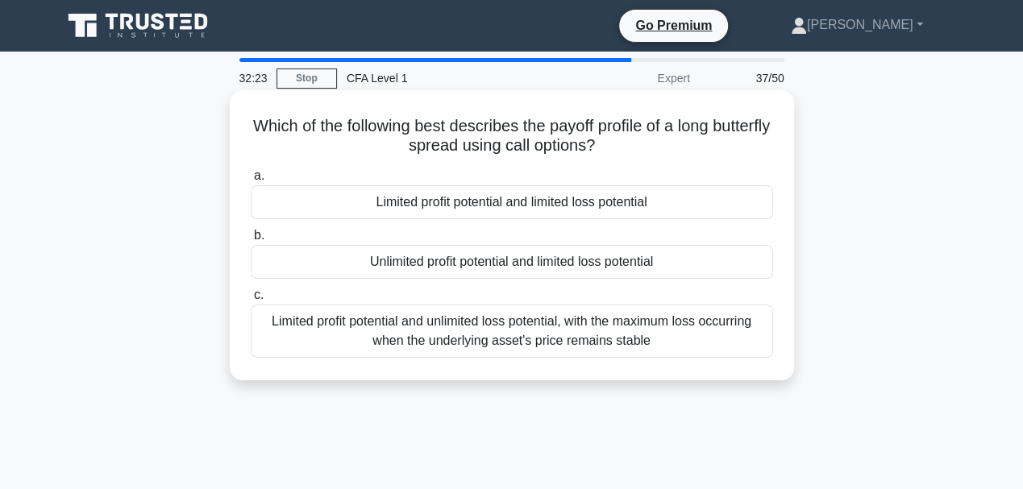
click at [638, 206] on div "Limited profit potential and limited loss potential" at bounding box center [512, 202] width 523 height 34
click at [251, 181] on input "a. Limited profit potential and limited loss potential" at bounding box center [251, 176] width 0 height 10
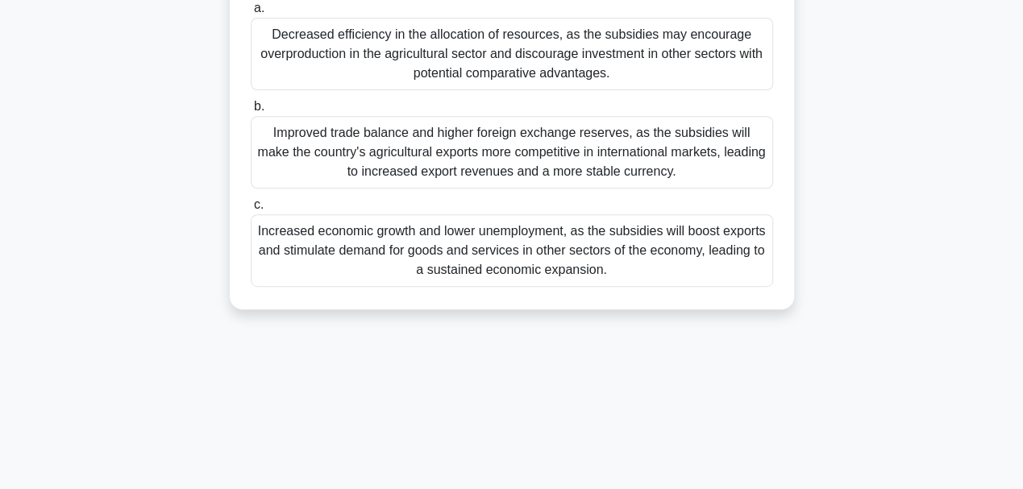
scroll to position [215, 0]
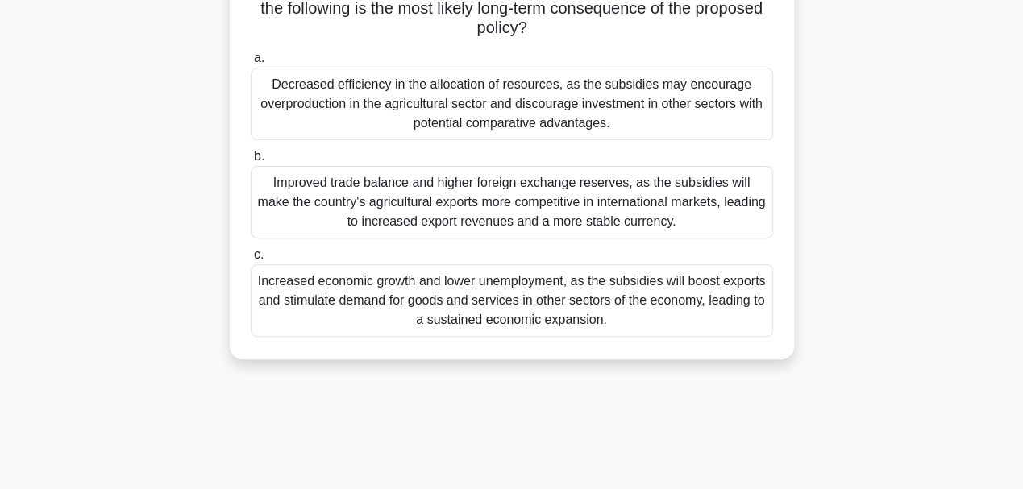
click at [505, 295] on div "Increased economic growth and lower unemployment, as the subsidies will boost e…" at bounding box center [512, 300] width 523 height 73
click at [251, 260] on input "c. Increased economic growth and lower unemployment, as the subsidies will boos…" at bounding box center [251, 255] width 0 height 10
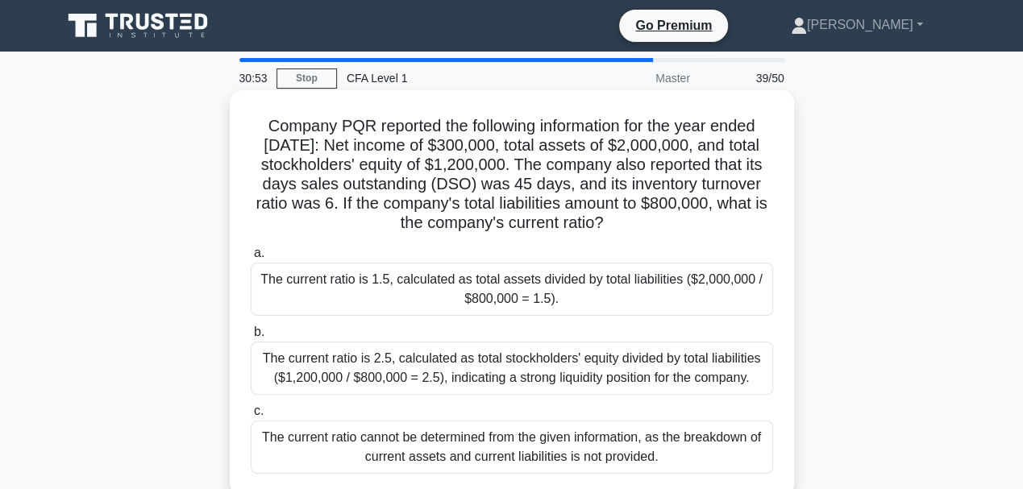
scroll to position [53, 0]
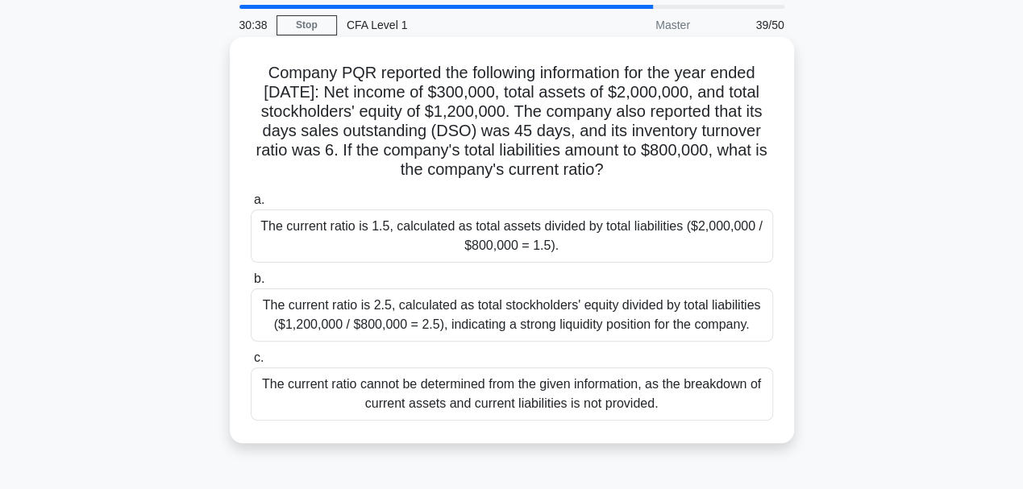
click at [533, 387] on div "The current ratio cannot be determined from the given information, as the break…" at bounding box center [512, 394] width 523 height 53
click at [251, 364] on input "c. The current ratio cannot be determined from the given information, as the br…" at bounding box center [251, 358] width 0 height 10
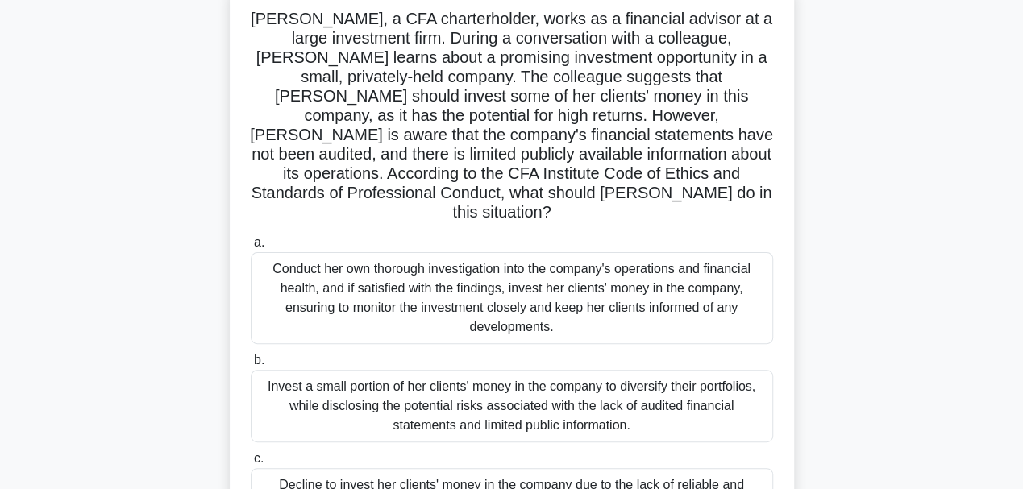
scroll to position [161, 0]
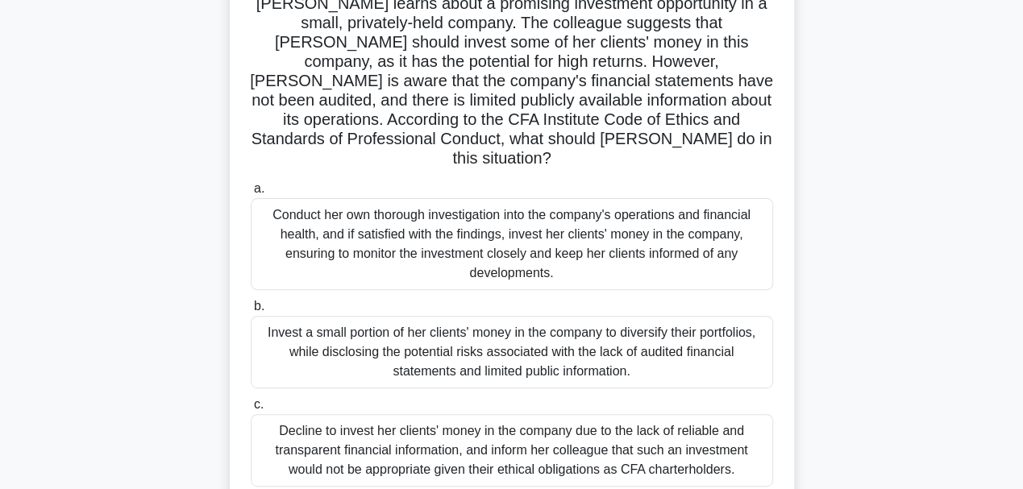
click at [548, 414] on div "Decline to invest her clients' money in the company due to the lack of reliable…" at bounding box center [512, 450] width 523 height 73
click at [251, 410] on input "c. Decline to invest her clients' money in the company due to the lack of relia…" at bounding box center [251, 405] width 0 height 10
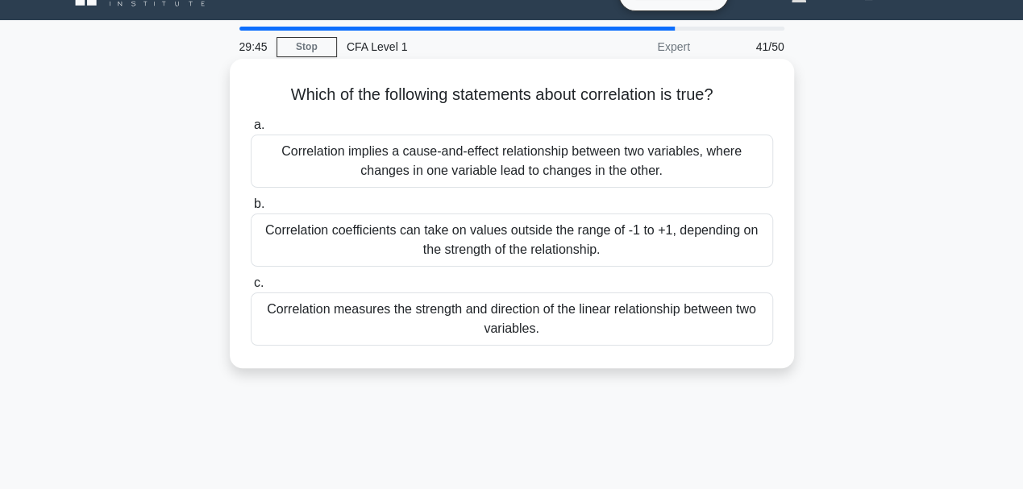
scroll to position [0, 0]
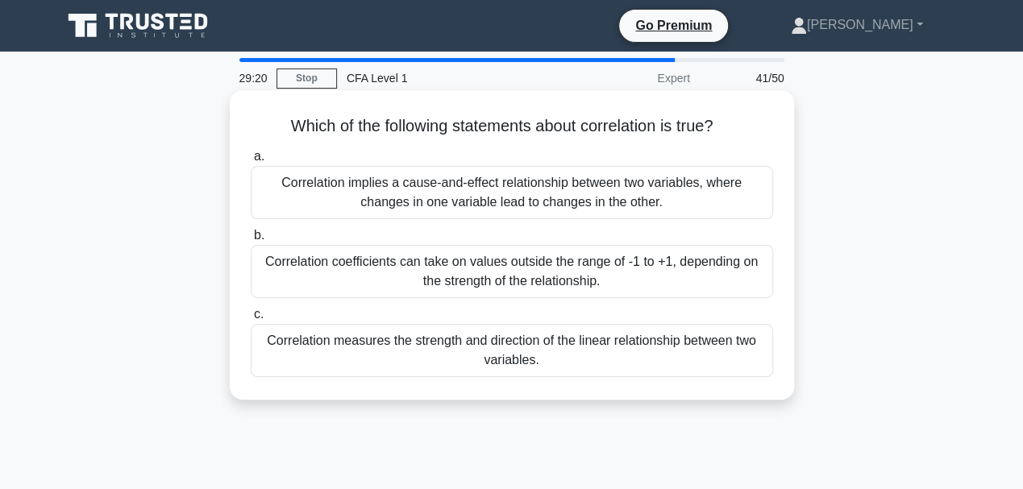
click at [495, 353] on div "Correlation measures the strength and direction of the linear relationship betw…" at bounding box center [512, 350] width 523 height 53
click at [251, 320] on input "c. Correlation measures the strength and direction of the linear relationship b…" at bounding box center [251, 315] width 0 height 10
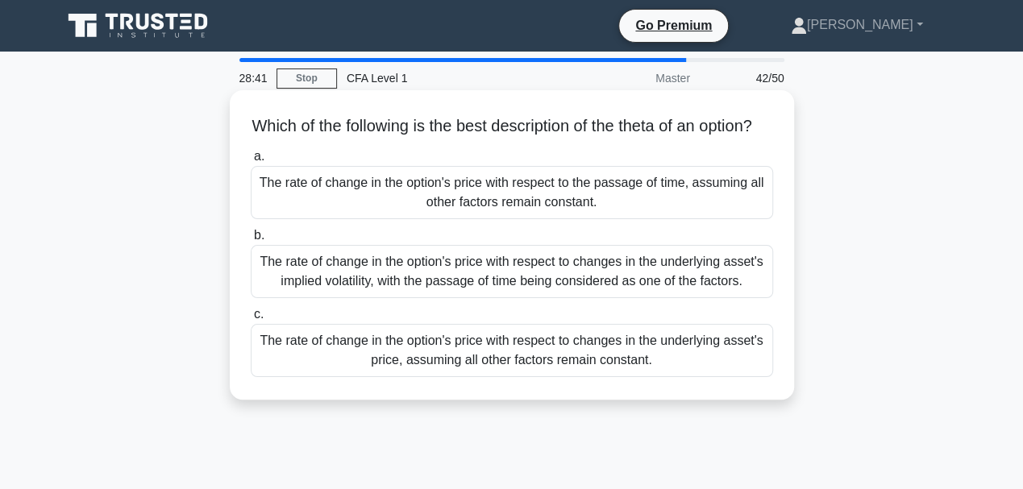
click at [697, 204] on div "The rate of change in the option's price with respect to the passage of time, a…" at bounding box center [512, 192] width 523 height 53
click at [251, 162] on input "a. The rate of change in the option's price with respect to the passage of time…" at bounding box center [251, 157] width 0 height 10
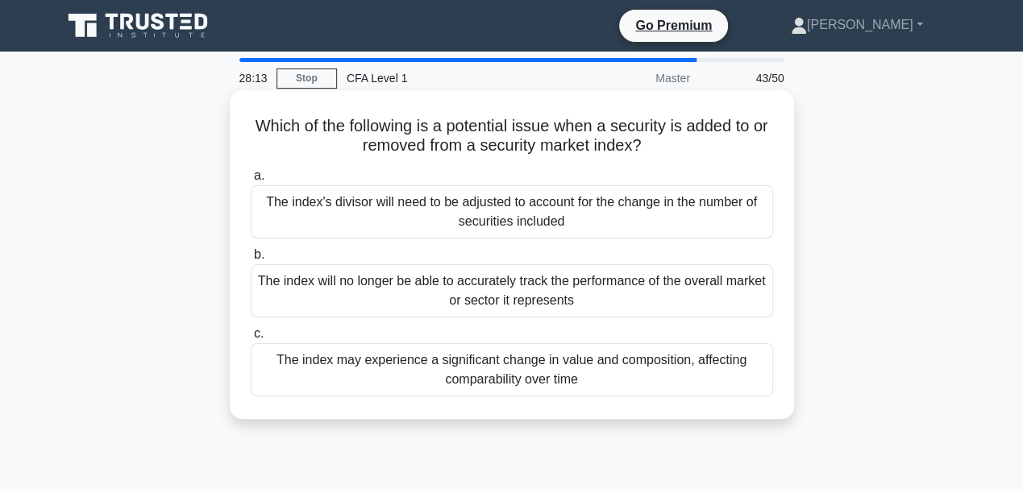
click at [644, 358] on div "The index may experience a significant change in value and composition, affecti…" at bounding box center [512, 370] width 523 height 53
click at [251, 339] on input "c. The index may experience a significant change in value and composition, affe…" at bounding box center [251, 334] width 0 height 10
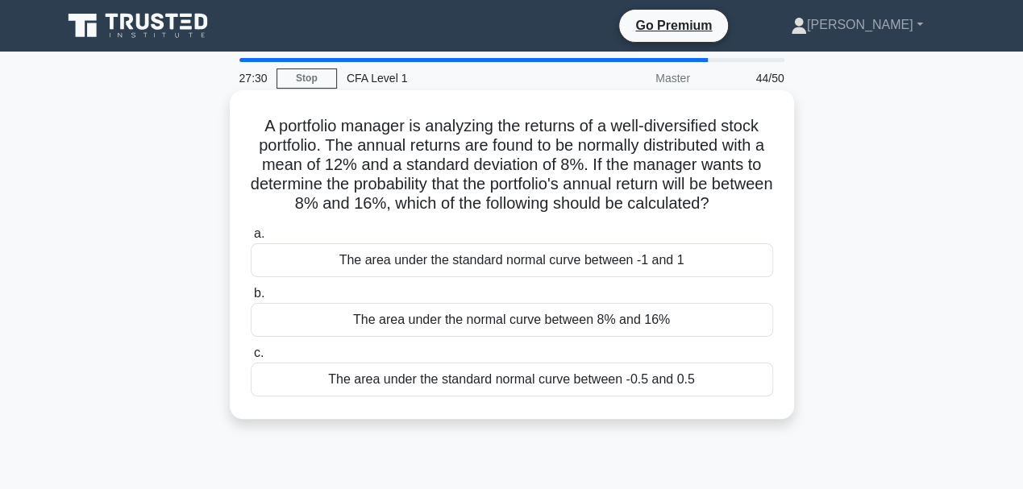
click at [637, 321] on div "The area under the normal curve between 8% and 16%" at bounding box center [512, 320] width 523 height 34
click at [251, 299] on input "b. The area under the normal curve between 8% and 16%" at bounding box center [251, 294] width 0 height 10
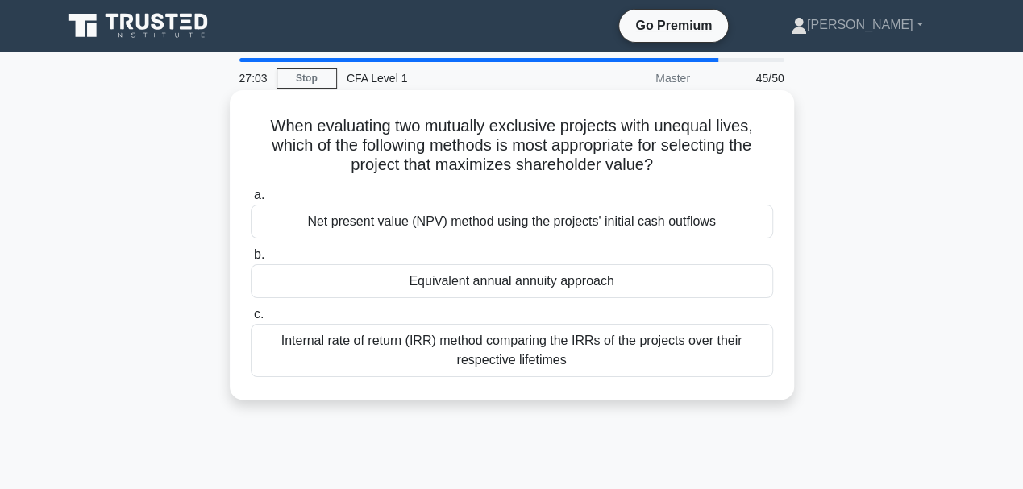
click at [615, 219] on div "Net present value (NPV) method using the projects' initial cash outflows" at bounding box center [512, 222] width 523 height 34
click at [251, 201] on input "a. Net present value (NPV) method using the projects' initial cash outflows" at bounding box center [251, 195] width 0 height 10
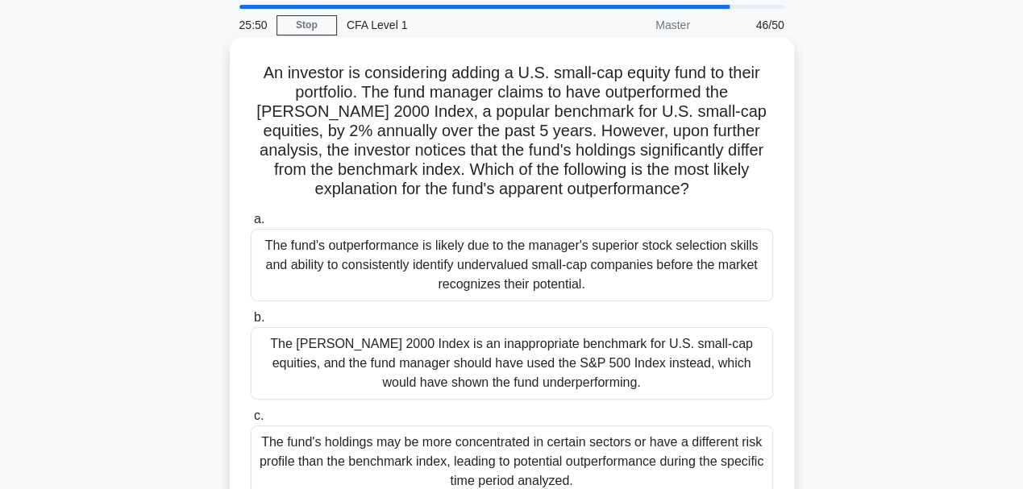
scroll to position [107, 0]
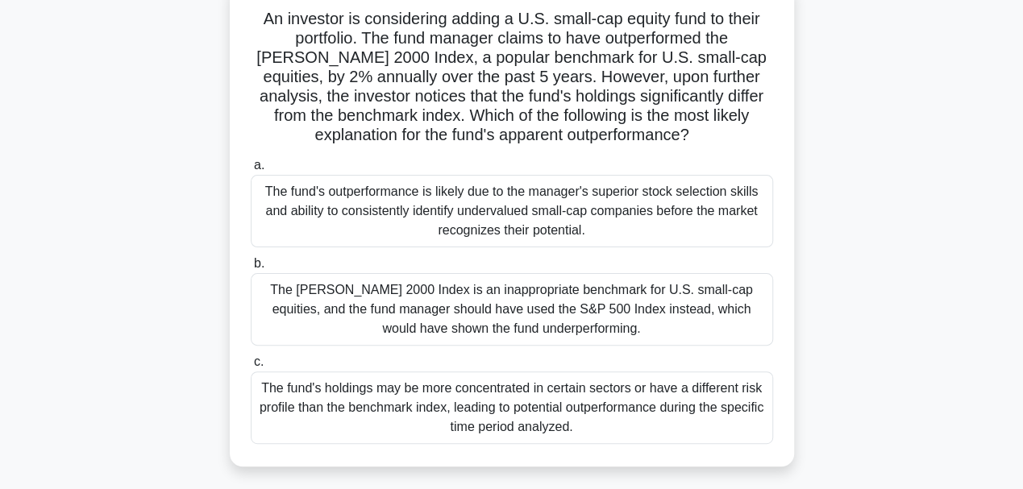
click at [480, 419] on div "The fund's holdings may be more concentrated in certain sectors or have a diffe…" at bounding box center [512, 408] width 523 height 73
click at [251, 368] on input "c. The fund's holdings may be more concentrated in certain sectors or have a di…" at bounding box center [251, 362] width 0 height 10
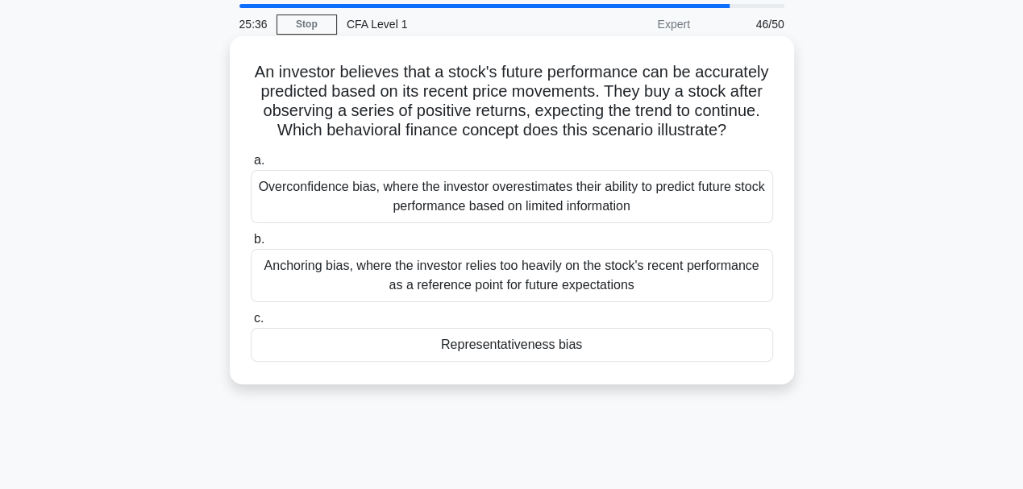
scroll to position [0, 0]
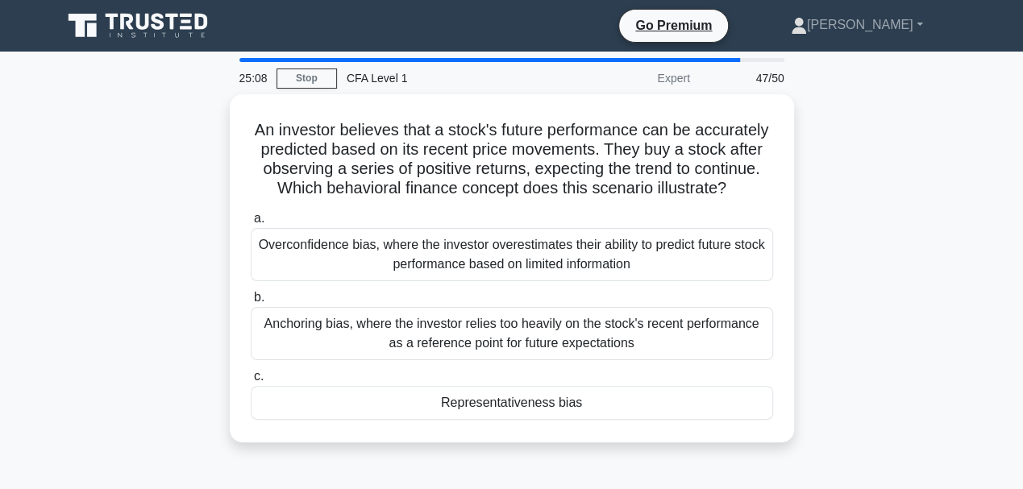
drag, startPoint x: 473, startPoint y: 414, endPoint x: 843, endPoint y: 292, distance: 389.9
click at [845, 292] on div "An investor believes that a stock's future performance can be accurately predic…" at bounding box center [511, 278] width 919 height 368
drag, startPoint x: 821, startPoint y: 297, endPoint x: 827, endPoint y: 381, distance: 84.9
click at [827, 381] on div "An investor believes that a stock's future performance can be accurately predic…" at bounding box center [511, 278] width 919 height 368
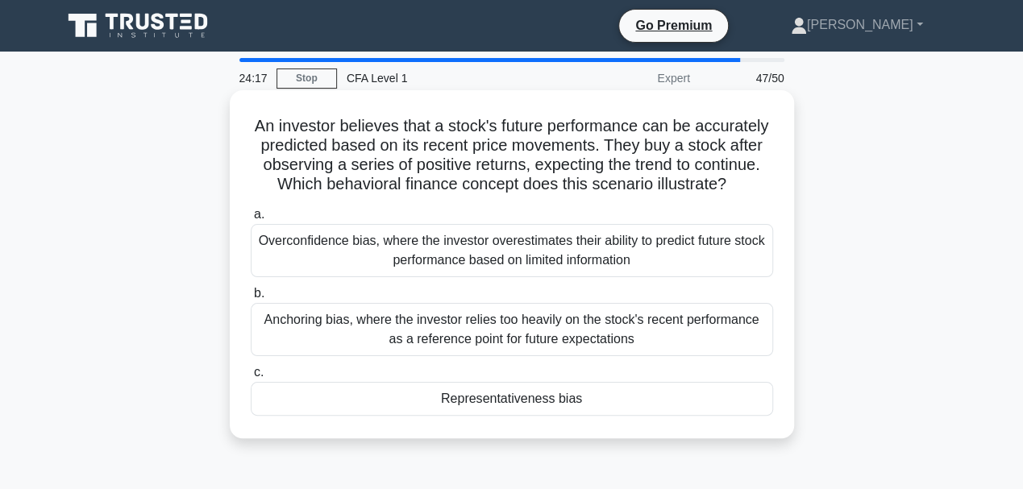
click at [623, 333] on div "Anchoring bias, where the investor relies too heavily on the stock's recent per…" at bounding box center [512, 329] width 523 height 53
click at [251, 299] on input "b. Anchoring bias, where the investor relies too heavily on the stock's recent …" at bounding box center [251, 294] width 0 height 10
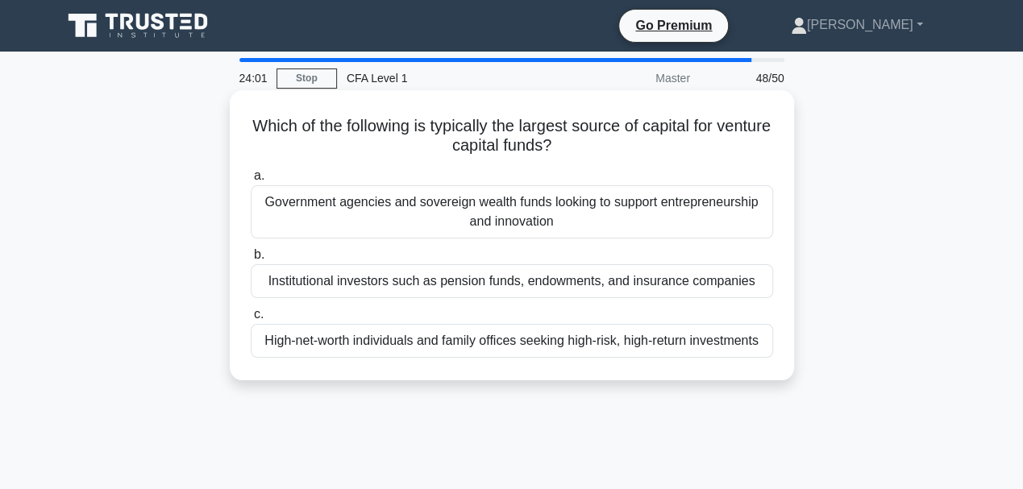
click at [602, 343] on div "High-net-worth individuals and family offices seeking high-risk, high-return in…" at bounding box center [512, 341] width 523 height 34
click at [251, 320] on input "c. High-net-worth individuals and family offices seeking high-risk, high-return…" at bounding box center [251, 315] width 0 height 10
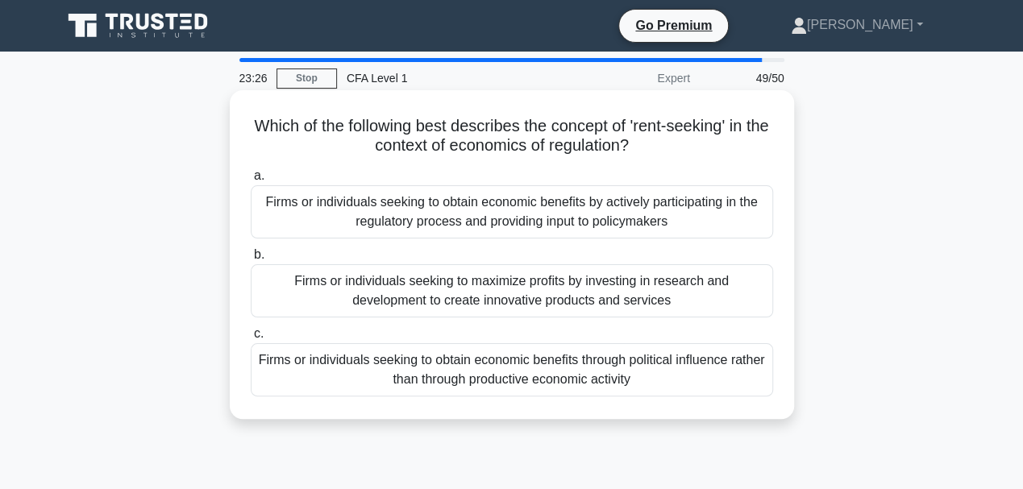
click at [535, 375] on div "Firms or individuals seeking to obtain economic benefits through political infl…" at bounding box center [512, 370] width 523 height 53
click at [251, 339] on input "c. Firms or individuals seeking to obtain economic benefits through political i…" at bounding box center [251, 334] width 0 height 10
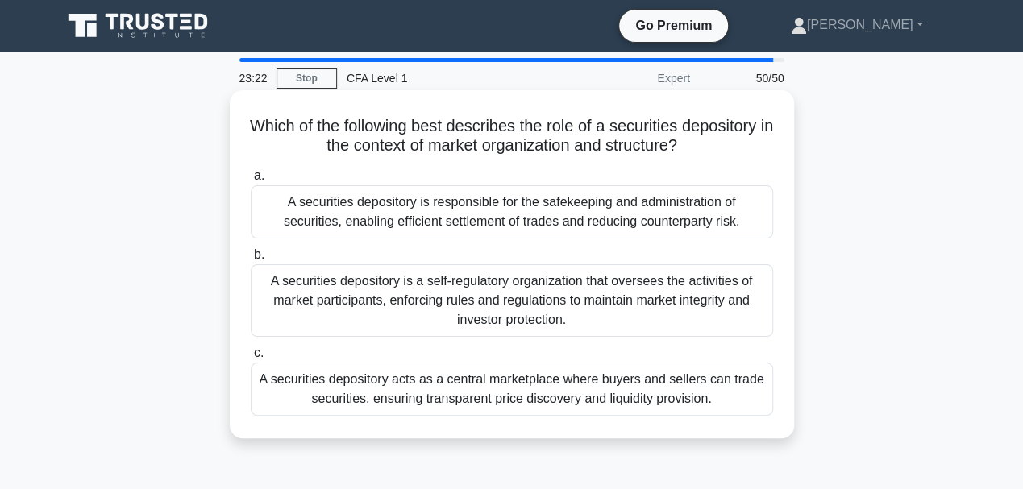
drag, startPoint x: 535, startPoint y: 370, endPoint x: 793, endPoint y: 295, distance: 267.9
click at [793, 295] on div "Which of the following best describes the role of a securities depository in th…" at bounding box center [512, 264] width 564 height 348
click at [623, 218] on div "A securities depository is responsible for the safekeeping and administration o…" at bounding box center [512, 211] width 523 height 53
click at [251, 181] on input "a. A securities depository is responsible for the safekeeping and administratio…" at bounding box center [251, 176] width 0 height 10
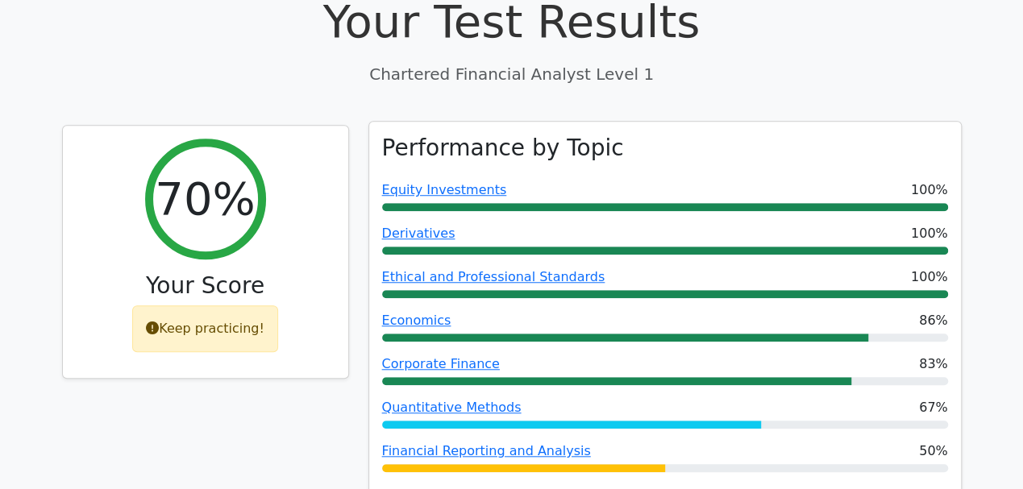
scroll to position [537, 0]
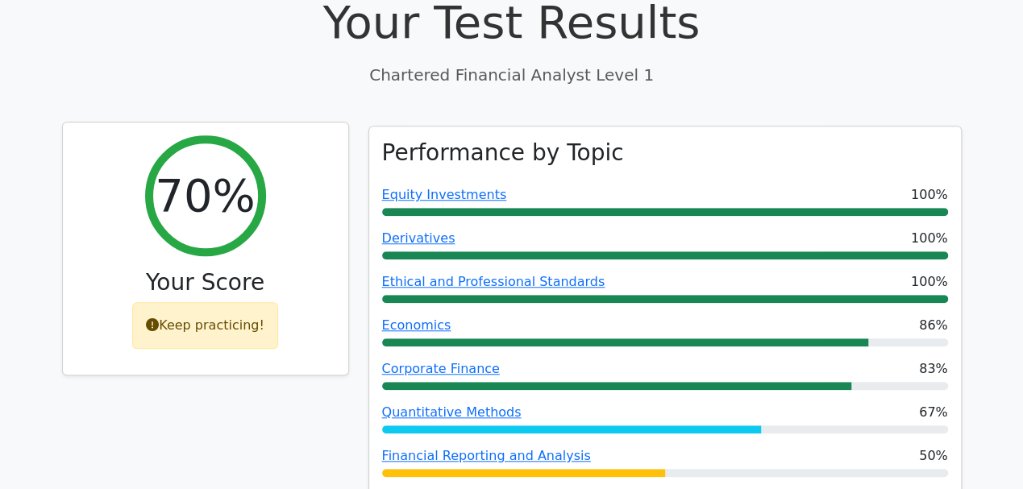
click at [181, 302] on div "Keep practicing!" at bounding box center [205, 325] width 146 height 47
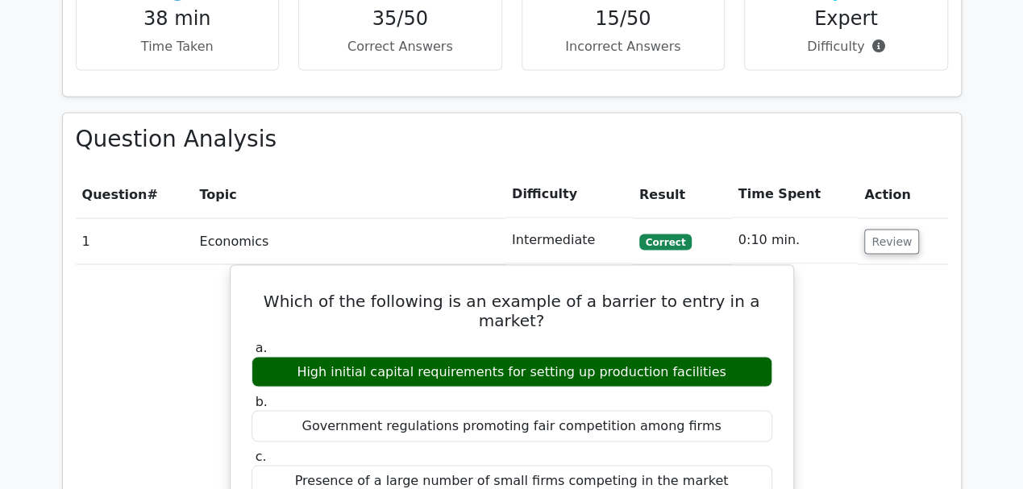
scroll to position [1343, 0]
